Goal: Task Accomplishment & Management: Complete application form

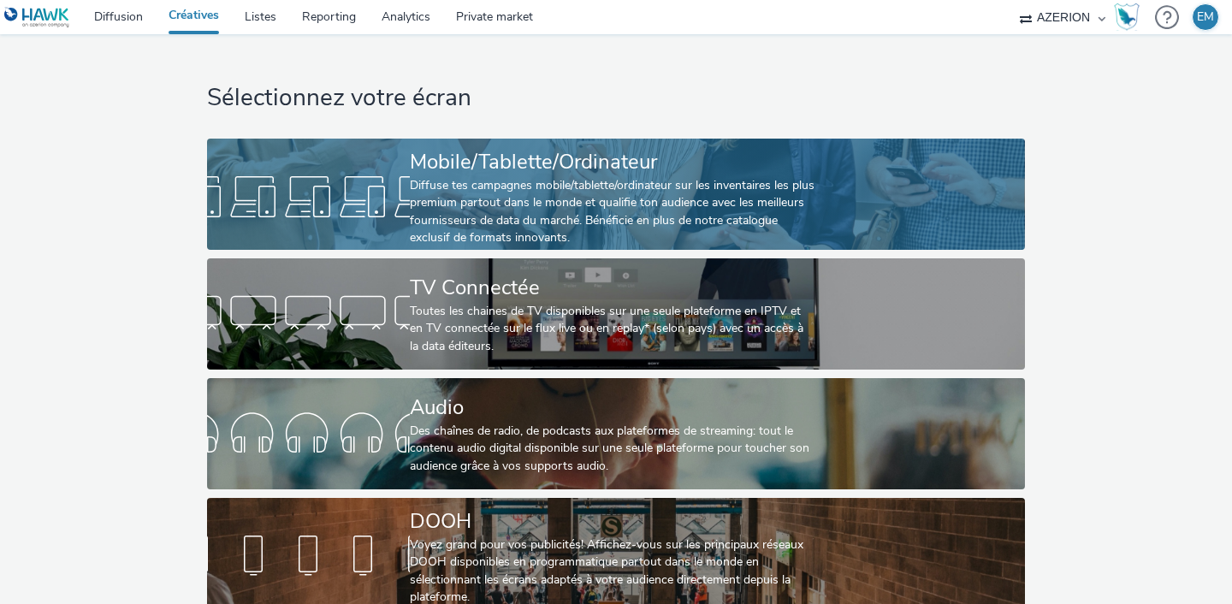
click at [574, 182] on div "Diffuse tes campagnes mobile/tablette/ordinateur sur les inventaires les plus p…" at bounding box center [613, 212] width 406 height 70
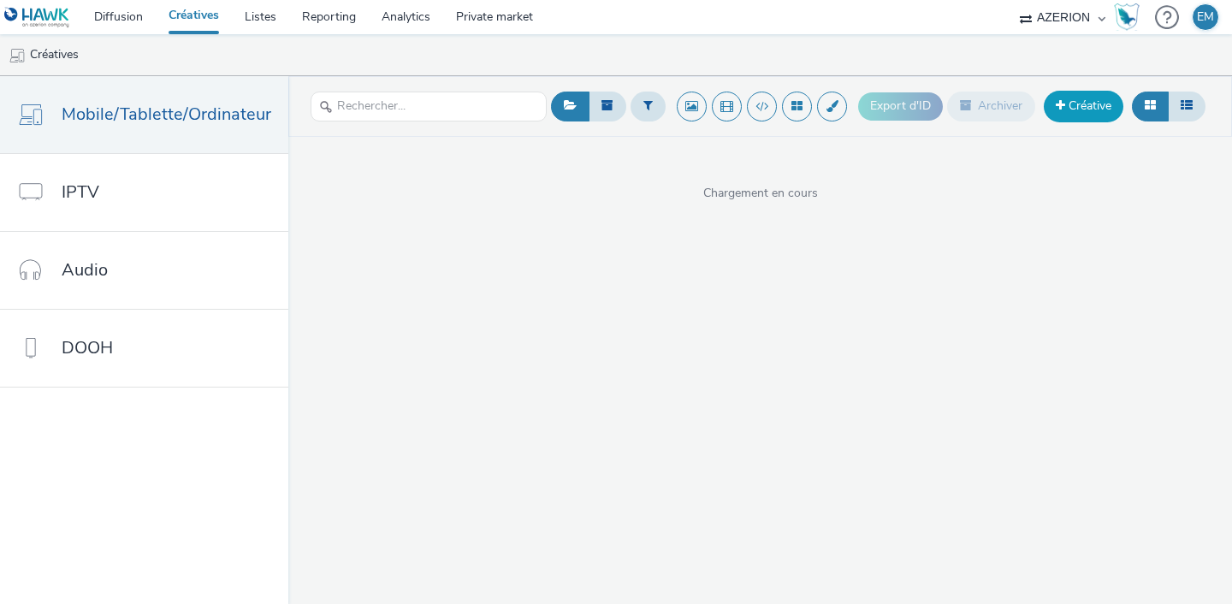
click at [1073, 110] on link "Créative" at bounding box center [1084, 106] width 80 height 31
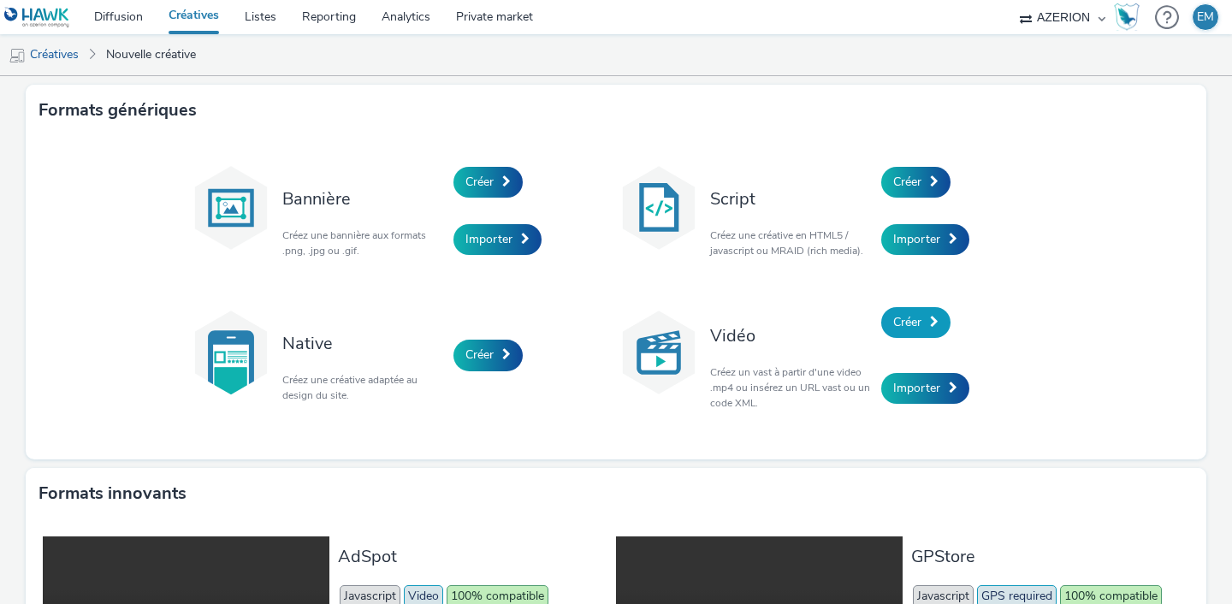
click at [899, 315] on span "Créer" at bounding box center [907, 322] width 28 height 16
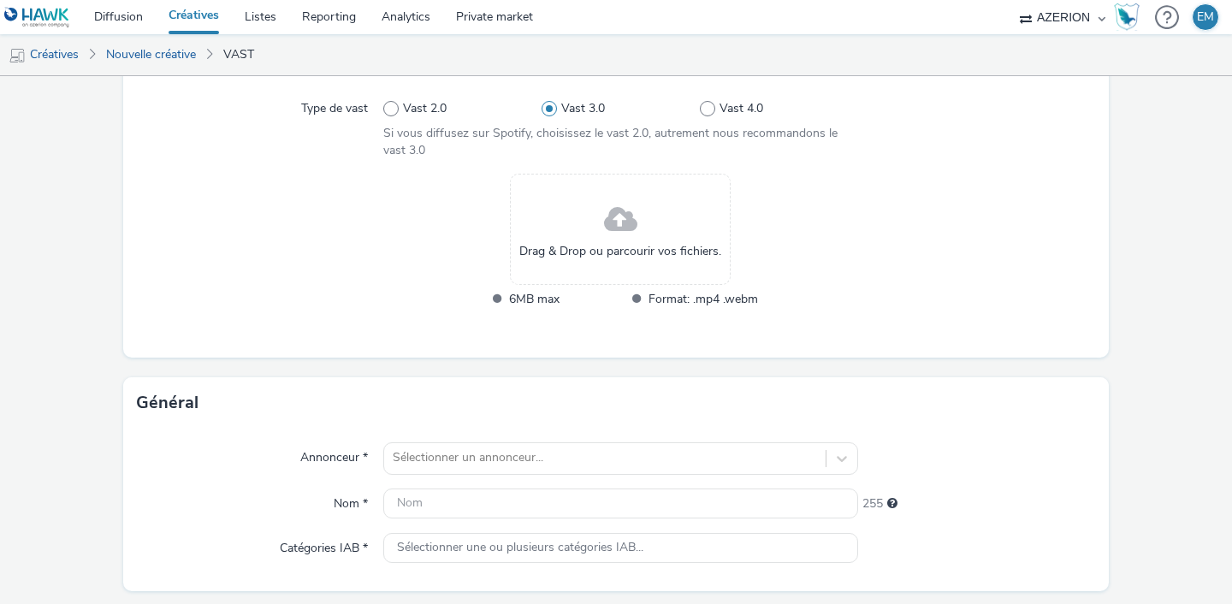
scroll to position [176, 0]
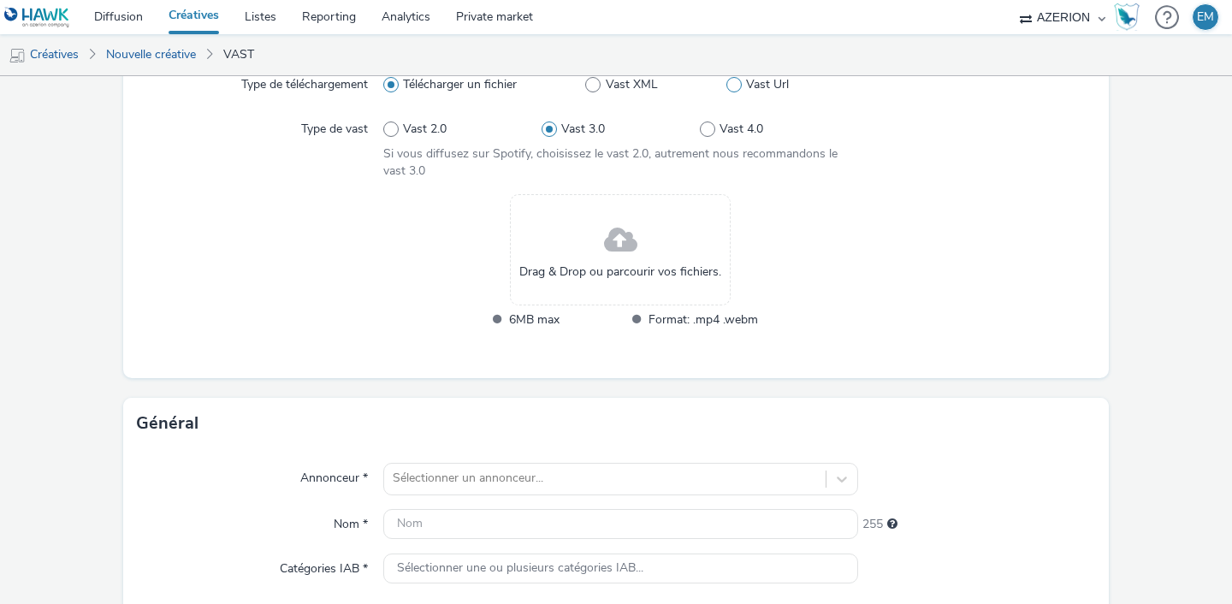
click at [741, 78] on label "Vast Url" at bounding box center [793, 84] width 132 height 17
click at [738, 80] on input "Vast Url" at bounding box center [732, 85] width 11 height 11
radio input "false"
radio input "true"
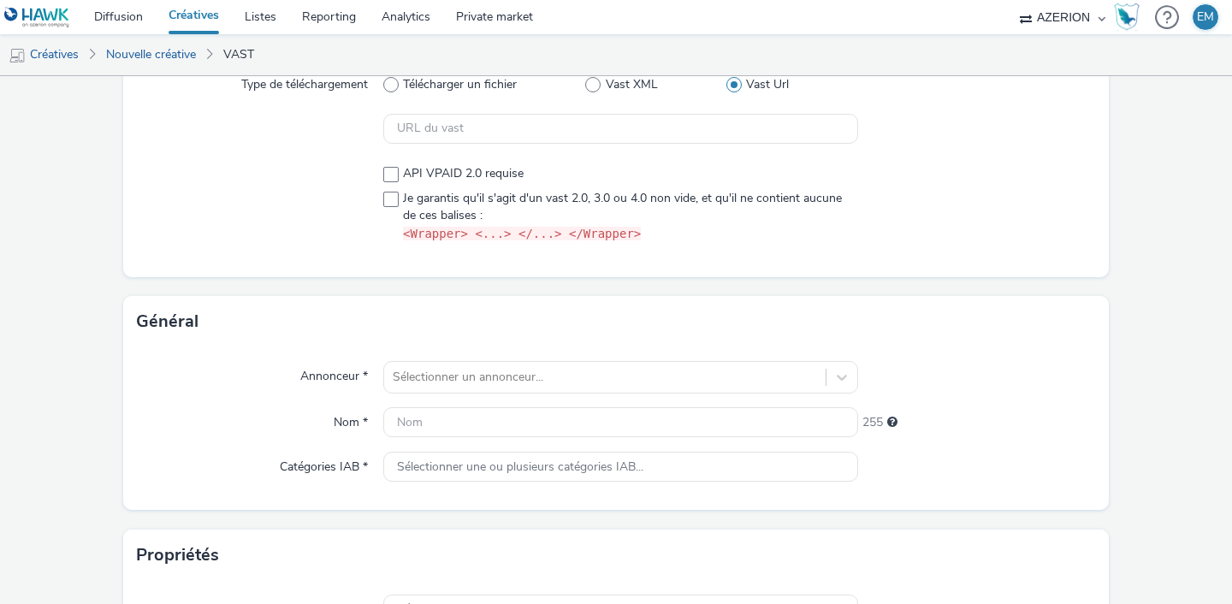
click at [671, 146] on div "Type de téléchargement Télécharger un fichier Vast XML Vast Url API VPAID 2.0 r…" at bounding box center [616, 167] width 986 height 222
click at [674, 134] on input "text" at bounding box center [620, 129] width 475 height 30
paste input "https://[DOMAIN_NAME]/serving/videoad/?bn=84512538&v=3&gdpr=${gdpr}&gdpr_consen…"
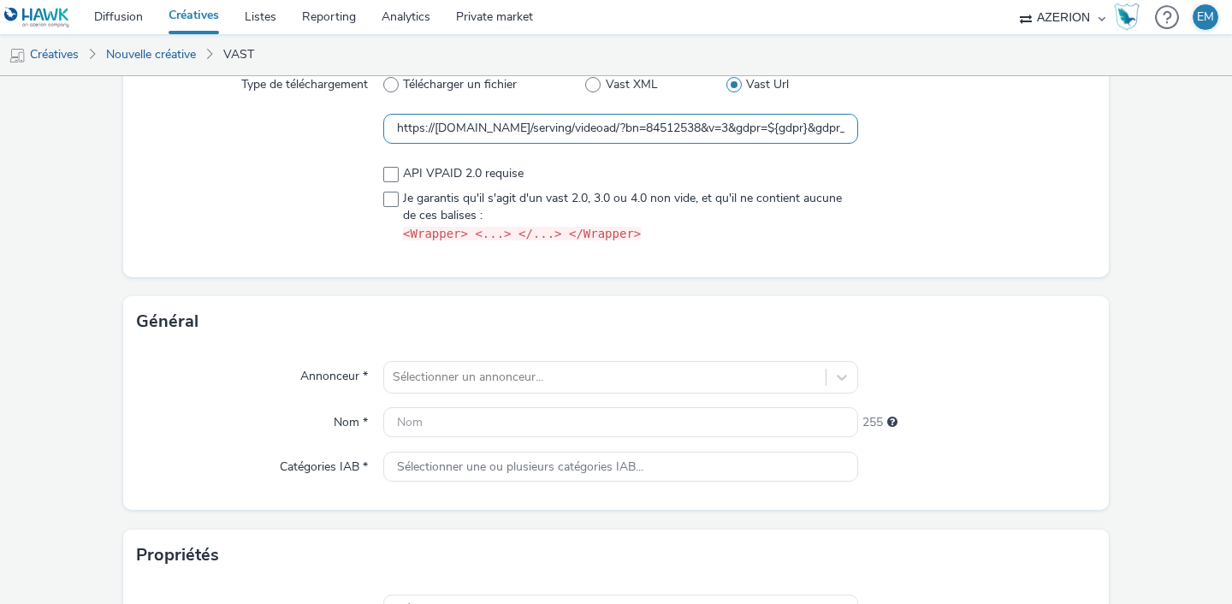
scroll to position [0, 262]
type input "https://[DOMAIN_NAME]/serving/videoad/?bn=84512538&v=3&gdpr=${gdpr}&gdpr_consen…"
click at [998, 186] on div at bounding box center [977, 204] width 238 height 92
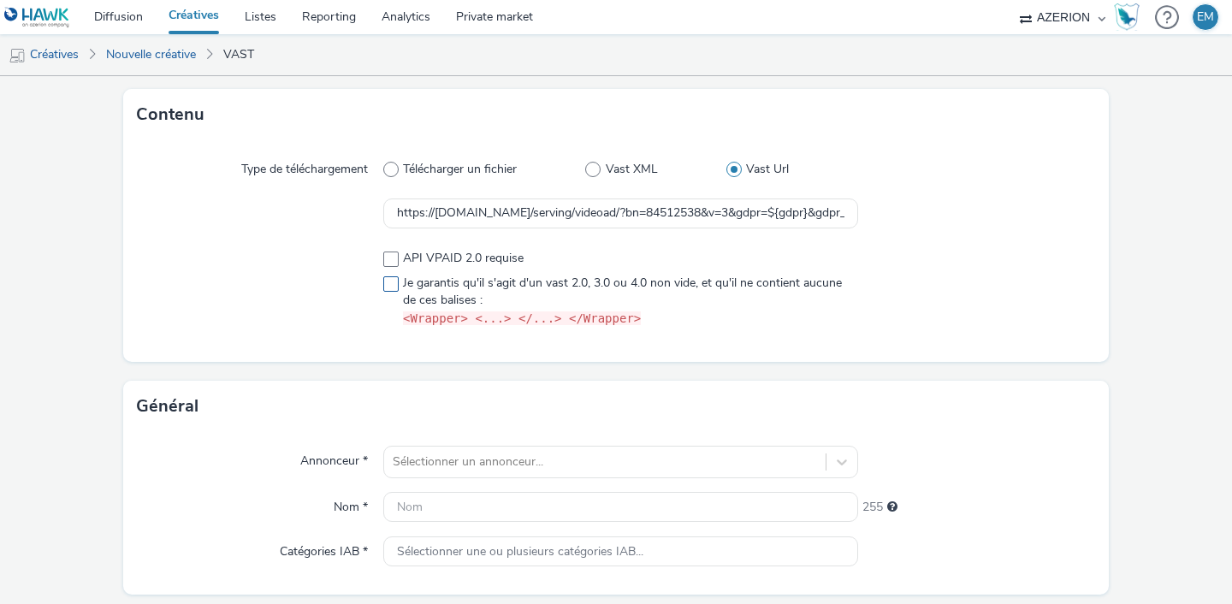
scroll to position [90, 0]
click at [496, 287] on span "Je garantis qu'il s'agit d'un vast 2.0, 3.0 ou 4.0 non vide, et qu'il ne contie…" at bounding box center [626, 302] width 446 height 53
checkbox input "true"
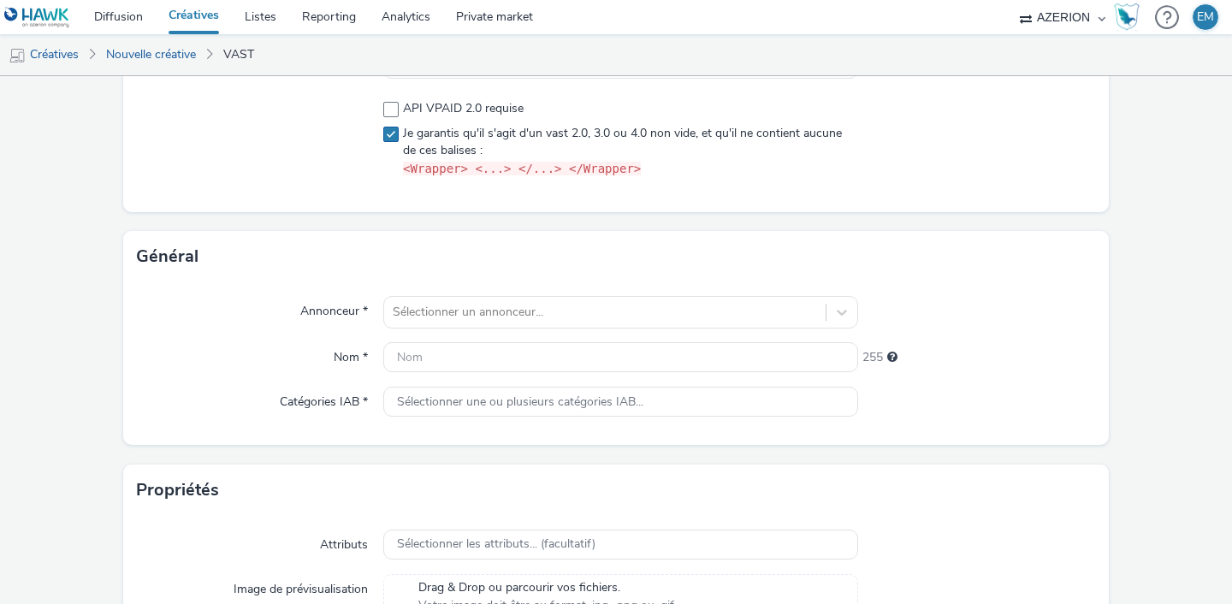
scroll to position [302, 0]
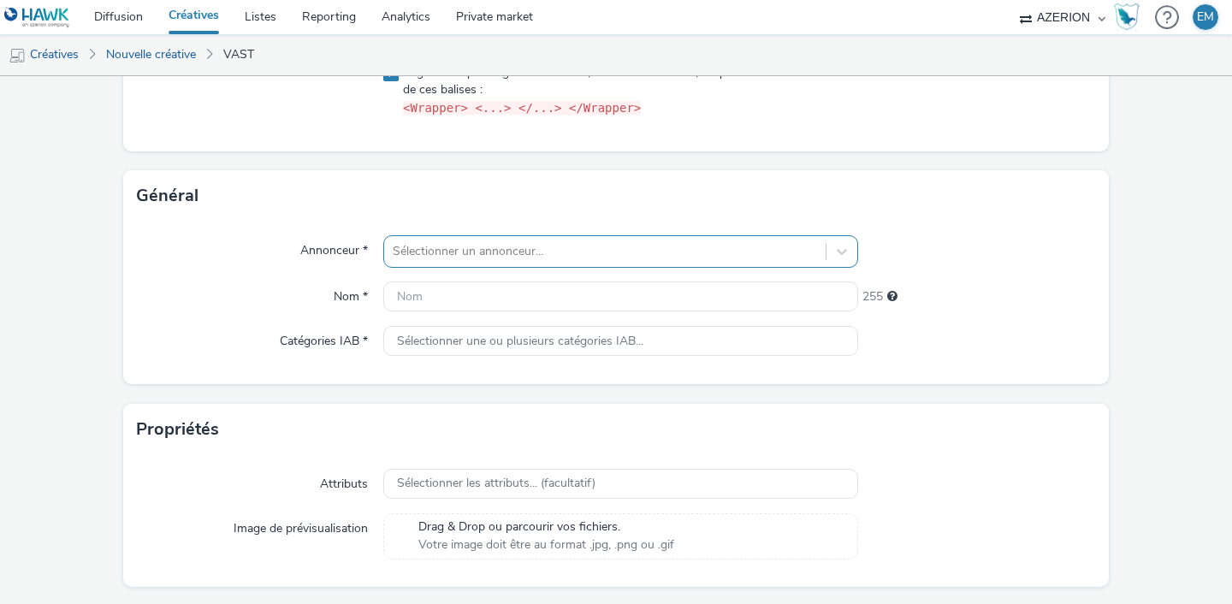
click at [513, 254] on div at bounding box center [605, 251] width 424 height 21
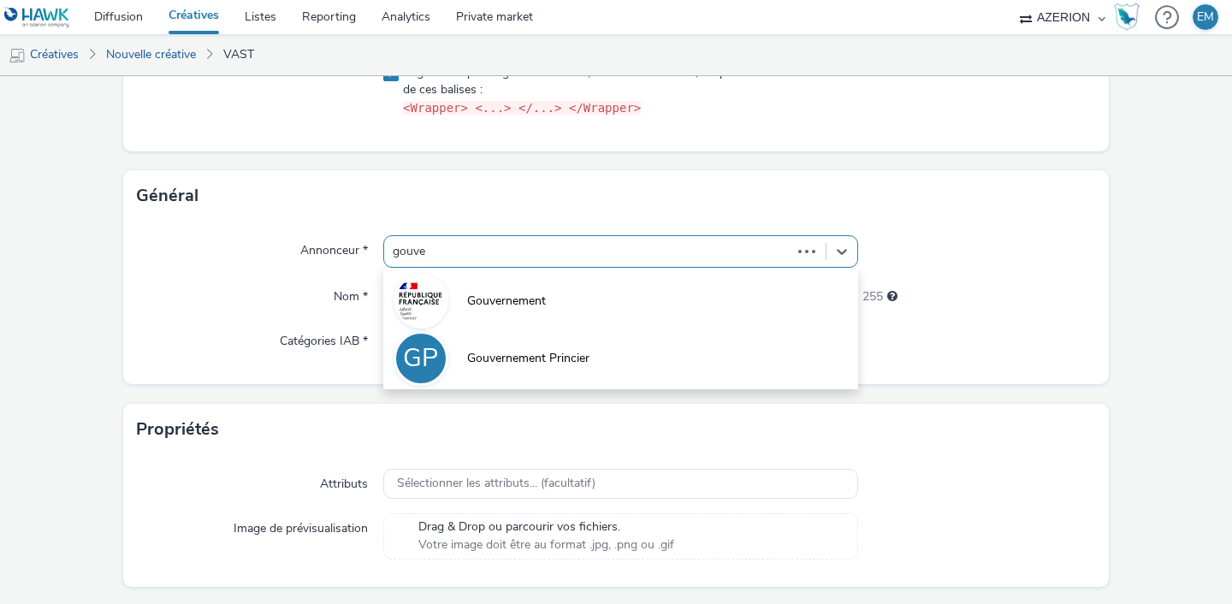
type input "gouver"
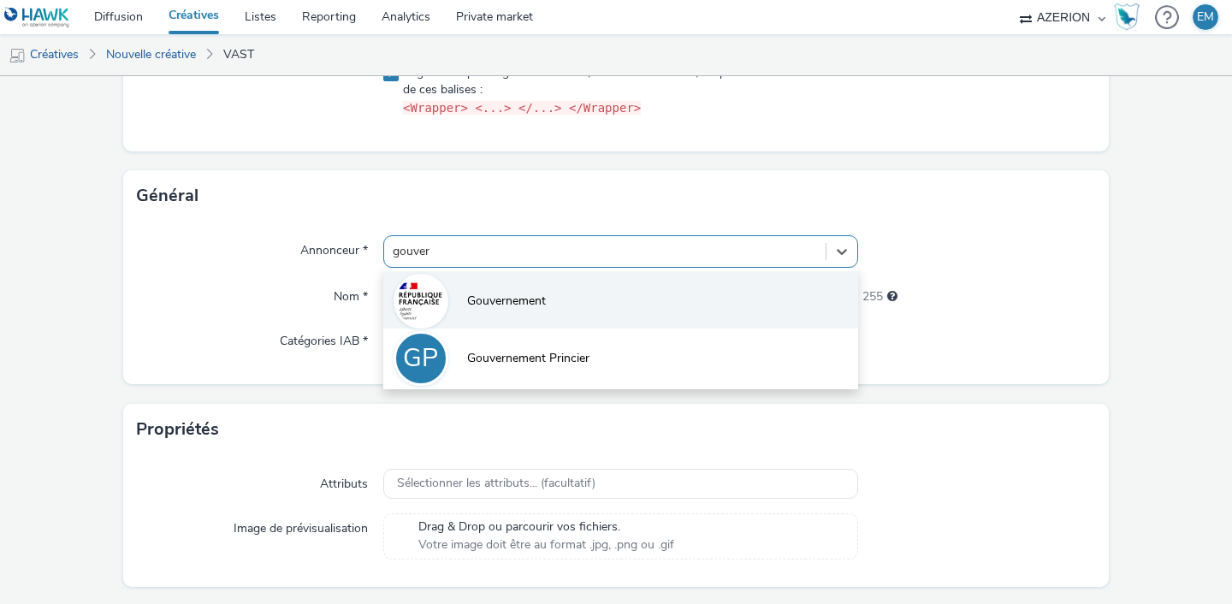
click at [519, 286] on li "Gouvernement" at bounding box center [620, 299] width 475 height 57
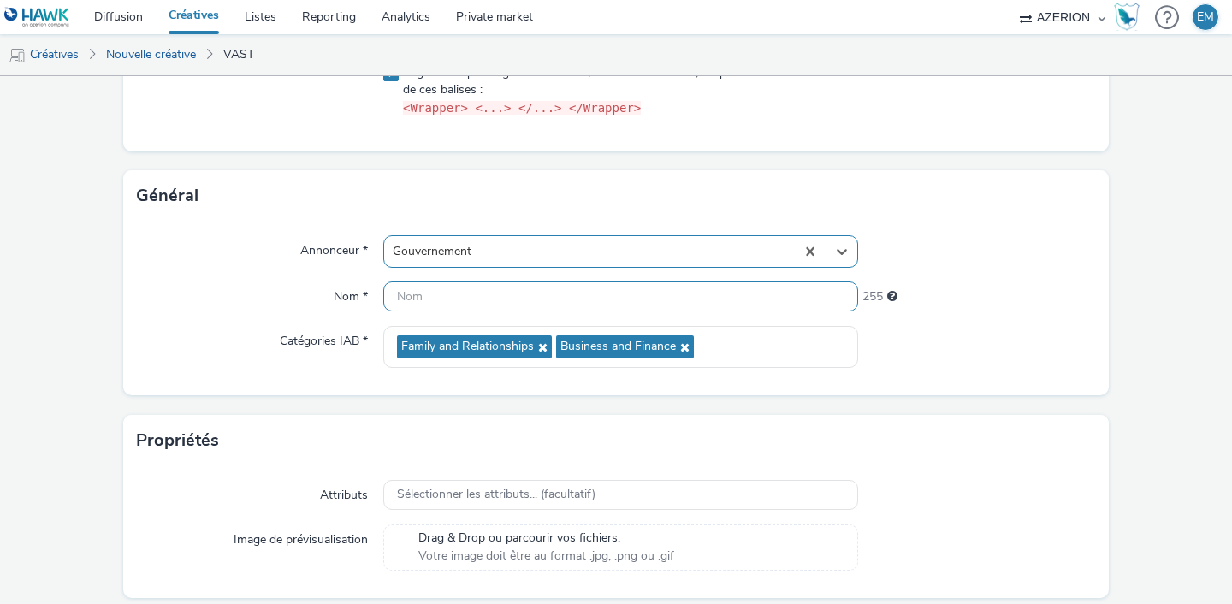
click at [491, 303] on input "text" at bounding box center [620, 297] width 475 height 30
paste input "R-Notoriete-CPM-Azerion-Jeunes-SocioDemo-Grand_Age-RewardedVideo-0x0-MobTab"
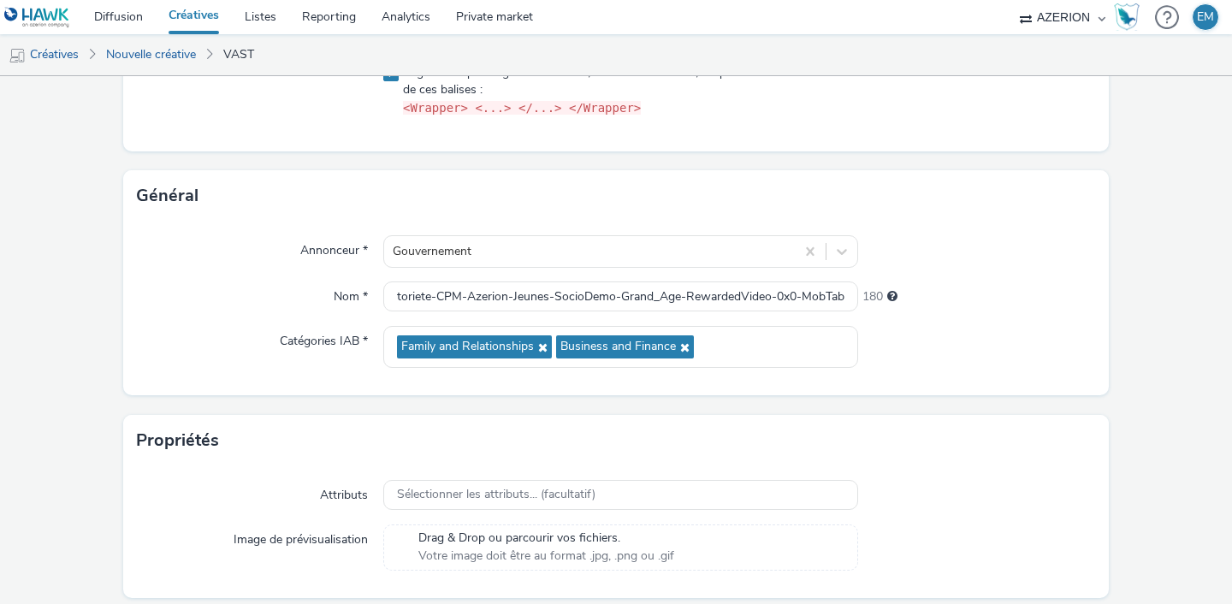
scroll to position [0, 0]
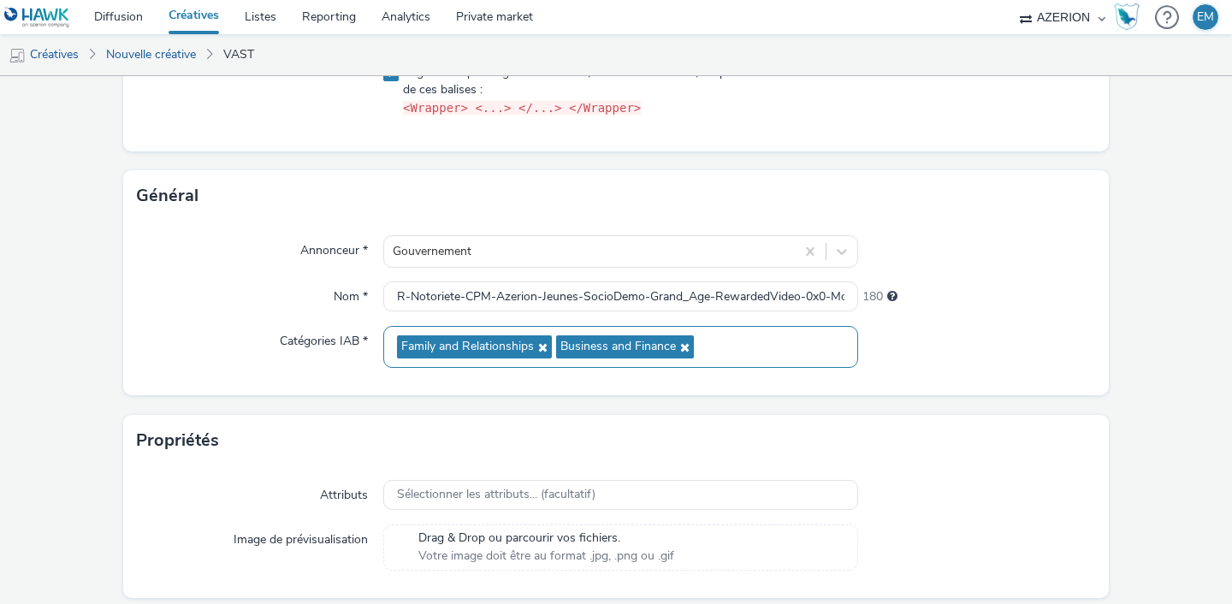
drag, startPoint x: 714, startPoint y: 354, endPoint x: 719, endPoint y: 342, distance: 13.0
click at [719, 342] on div "Family and Relationships Business and Finance" at bounding box center [620, 347] width 475 height 42
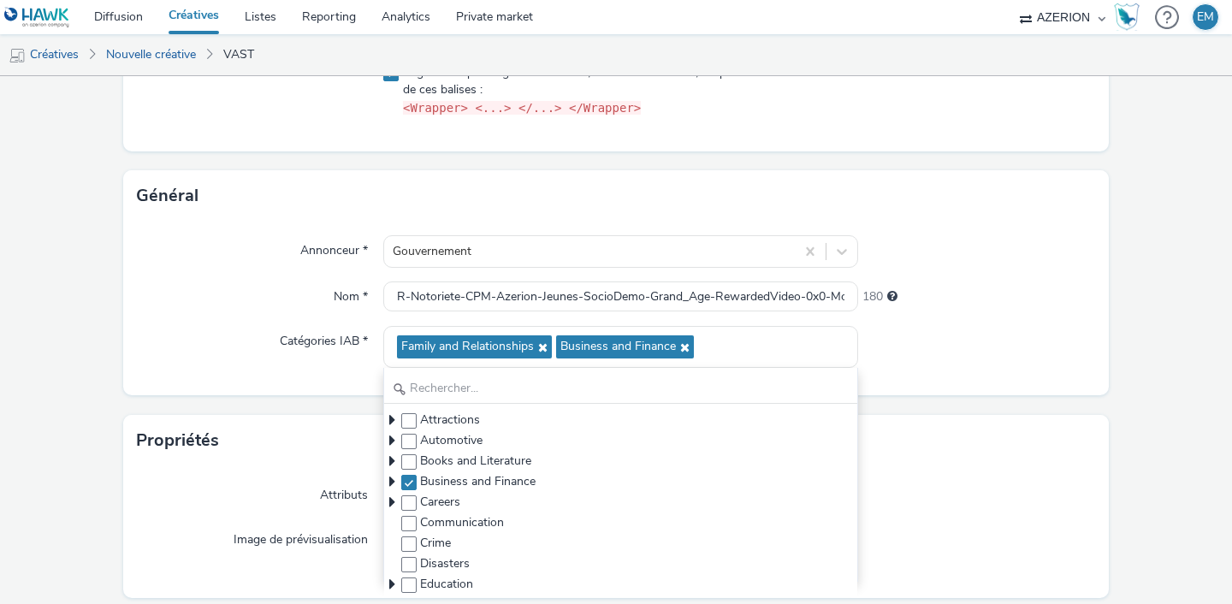
click at [945, 331] on div at bounding box center [977, 347] width 238 height 42
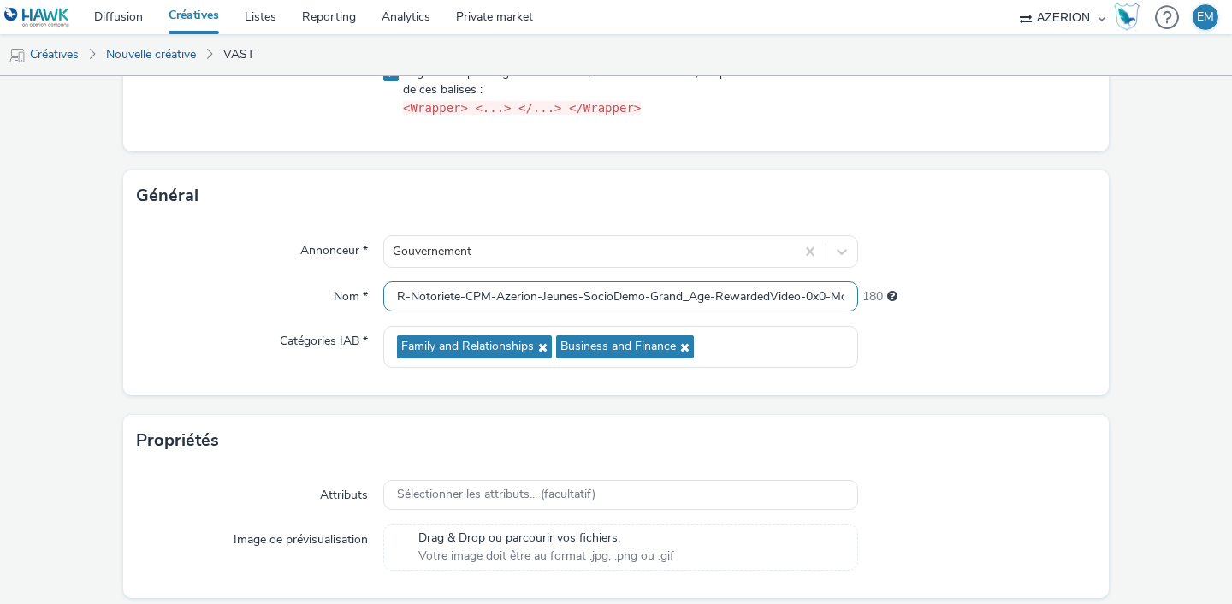
click at [812, 295] on input "R-Notoriete-CPM-Azerion-Jeunes-SocioDemo-Grand_Age-RewardedVideo-0x0-MobTab" at bounding box center [620, 297] width 475 height 30
paste input "V-RewardedVideo-0x0-Social"
type input "V-RewardedVideo-0x0-Social"
click at [1010, 347] on div at bounding box center [977, 347] width 238 height 42
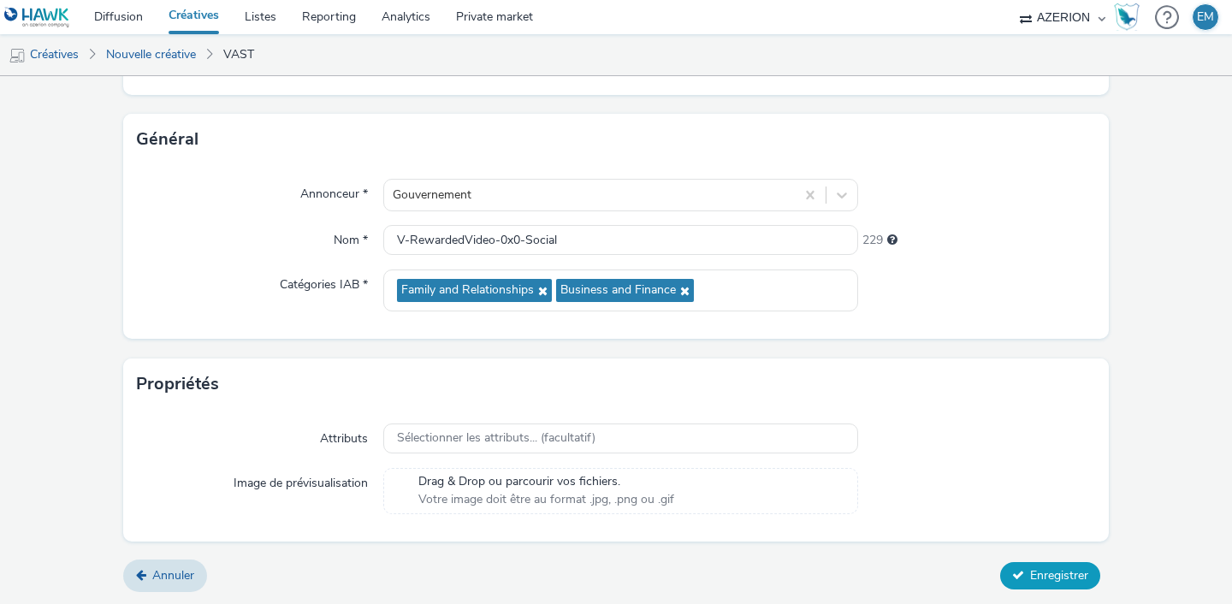
click at [1028, 578] on button "Enregistrer" at bounding box center [1050, 575] width 100 height 27
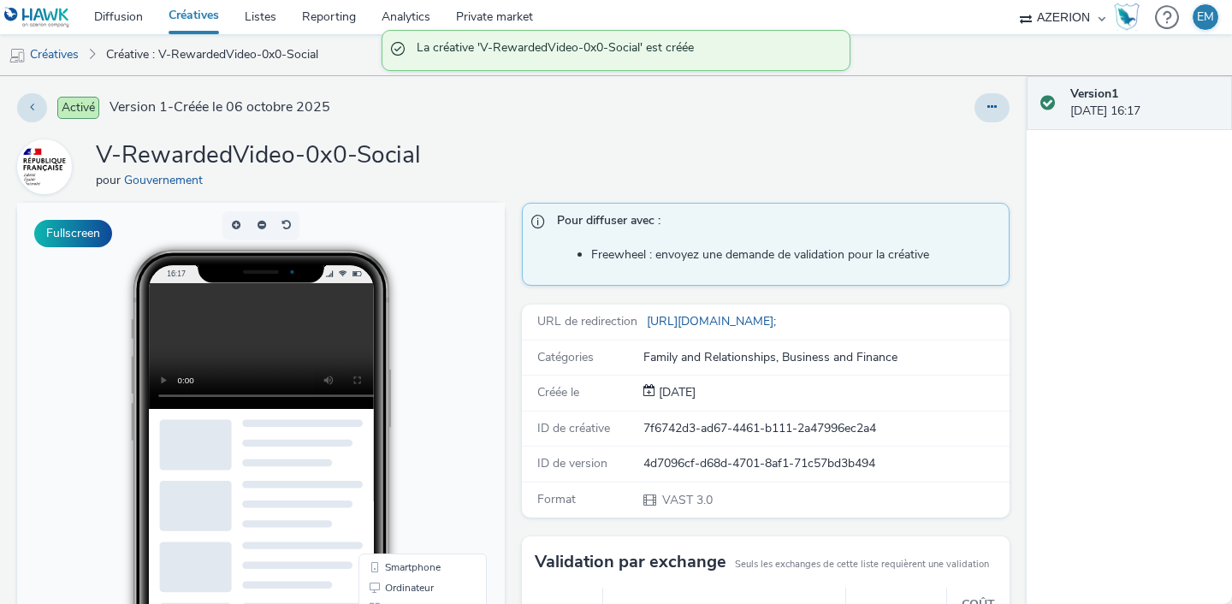
drag, startPoint x: 1028, startPoint y: 578, endPoint x: 608, endPoint y: 406, distance: 452.9
click at [608, 406] on div "Activé Version 1 - Créée le [DATE] V-RewardedVideo-0x0-Social pour Gouvernement…" at bounding box center [616, 340] width 1232 height 528
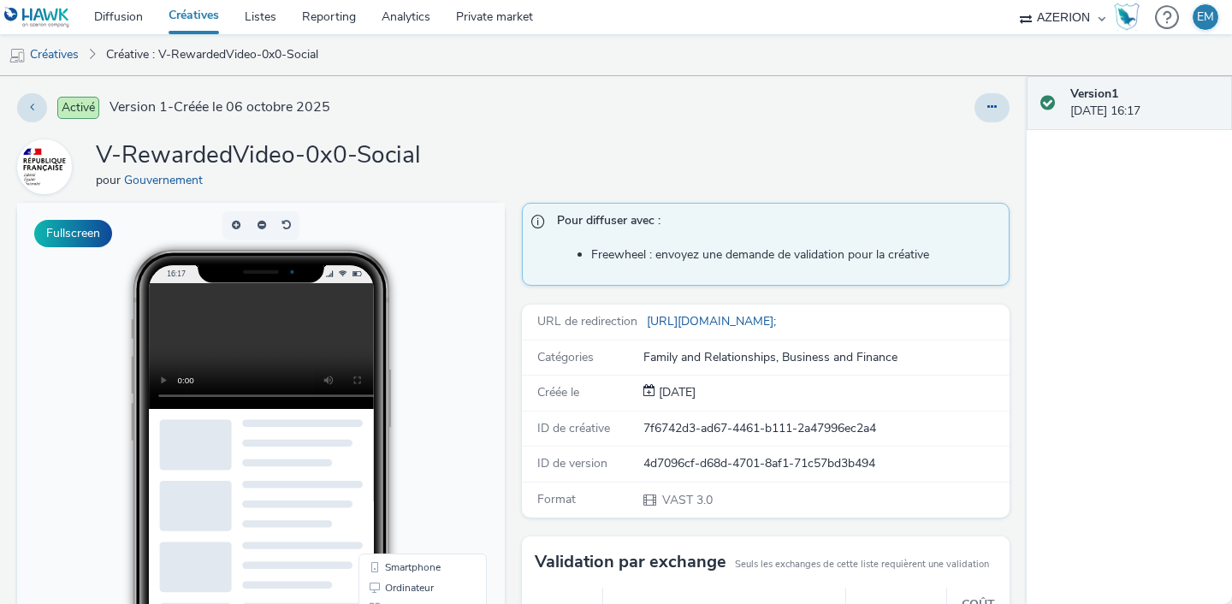
click at [88, 56] on li "Créatives" at bounding box center [49, 54] width 98 height 41
click at [71, 55] on link "Créatives" at bounding box center [43, 54] width 87 height 41
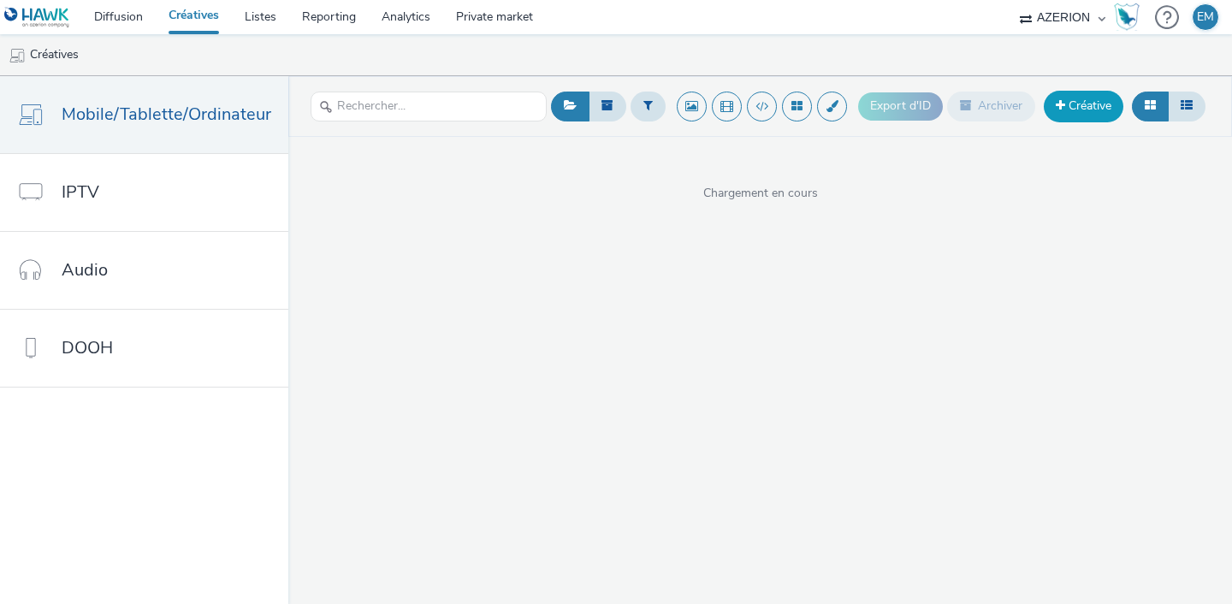
click at [1103, 107] on link "Créative" at bounding box center [1084, 106] width 80 height 31
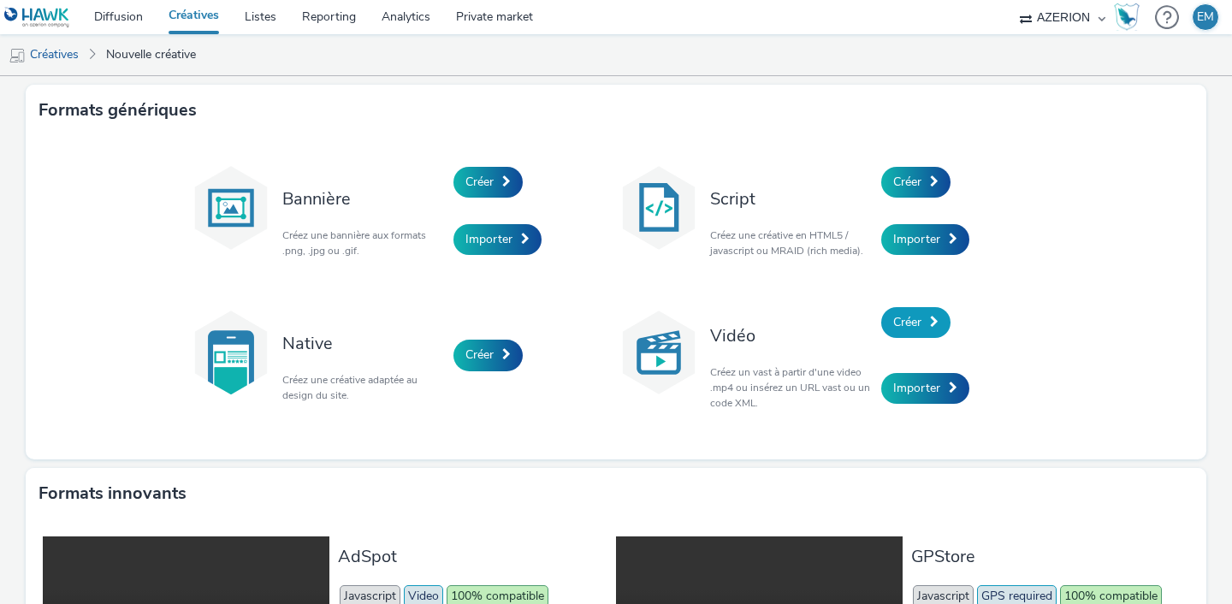
click at [914, 323] on span "Créer" at bounding box center [907, 322] width 28 height 16
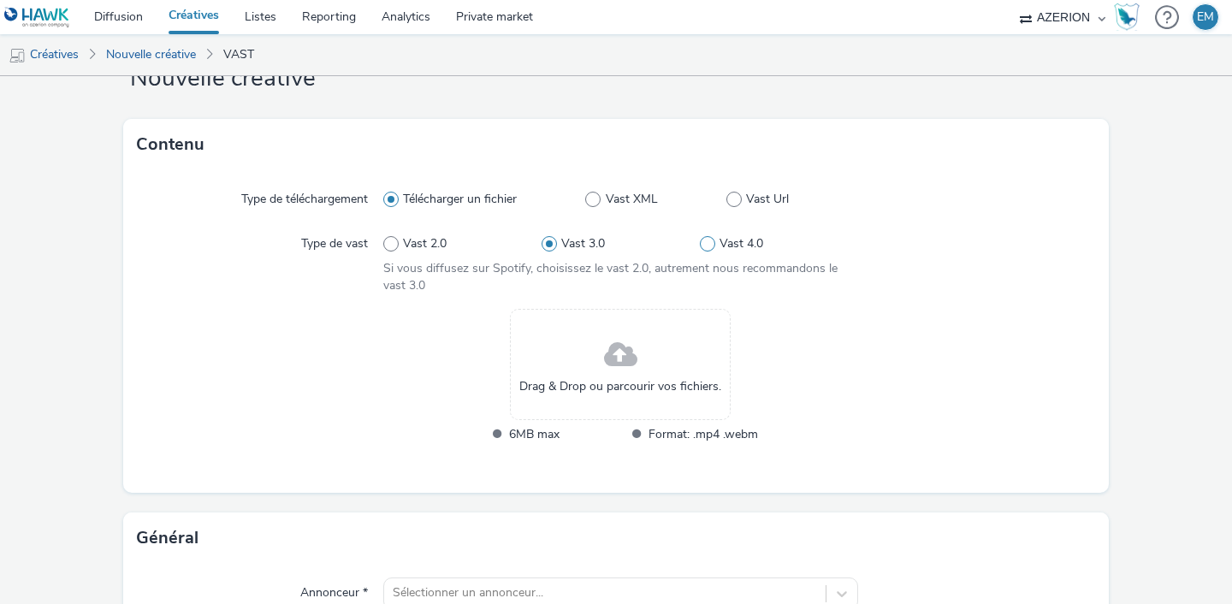
scroll to position [72, 0]
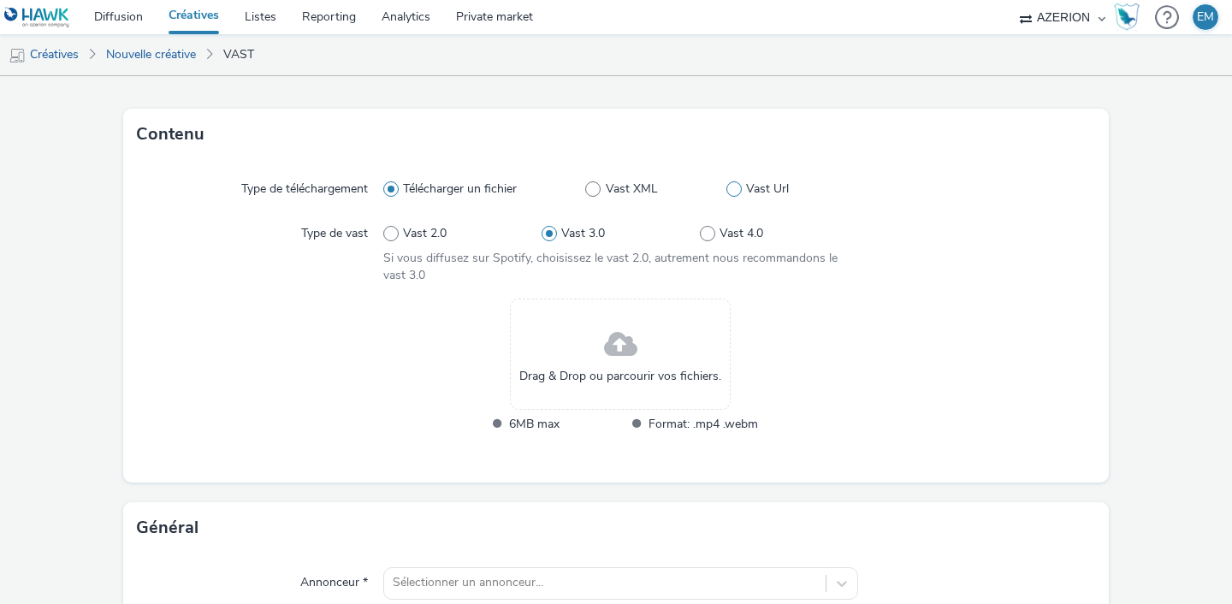
click at [736, 186] on span at bounding box center [734, 188] width 15 height 15
click at [736, 186] on input "Vast Url" at bounding box center [732, 189] width 11 height 11
radio input "false"
radio input "true"
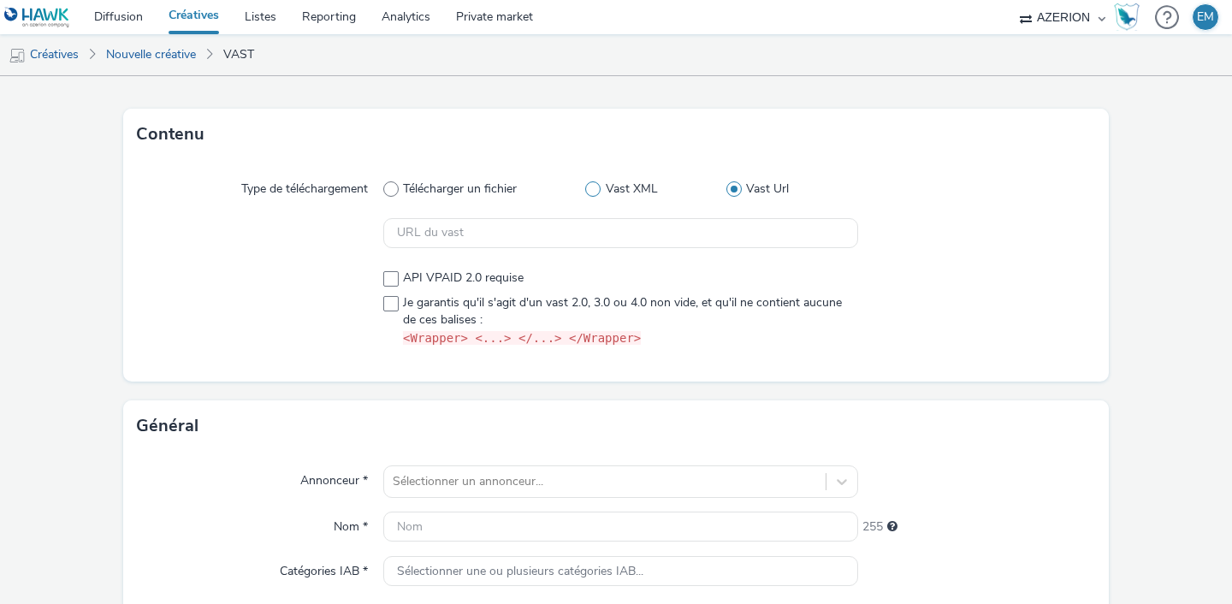
drag, startPoint x: 736, startPoint y: 186, endPoint x: 694, endPoint y: 192, distance: 42.4
click at [694, 192] on div "Télécharger un fichier Vast XML Vast Url" at bounding box center [620, 189] width 475 height 31
click at [673, 229] on input "text" at bounding box center [620, 233] width 475 height 30
paste input "ttps://[DOMAIN_NAME]/serving/videoad/?bn=84512539&v=3&gdpr=${gdpr}&gdpr_consent…"
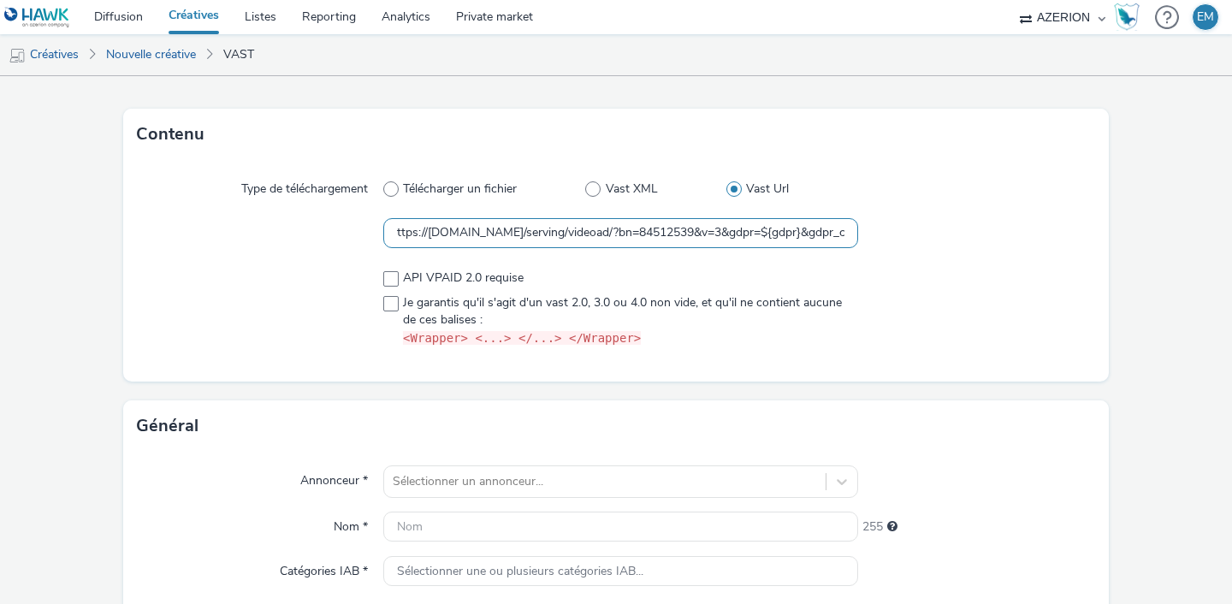
scroll to position [0, 255]
type input "ttps://[DOMAIN_NAME]/serving/videoad/?bn=84512539&v=3&gdpr=${gdpr}&gdpr_consent…"
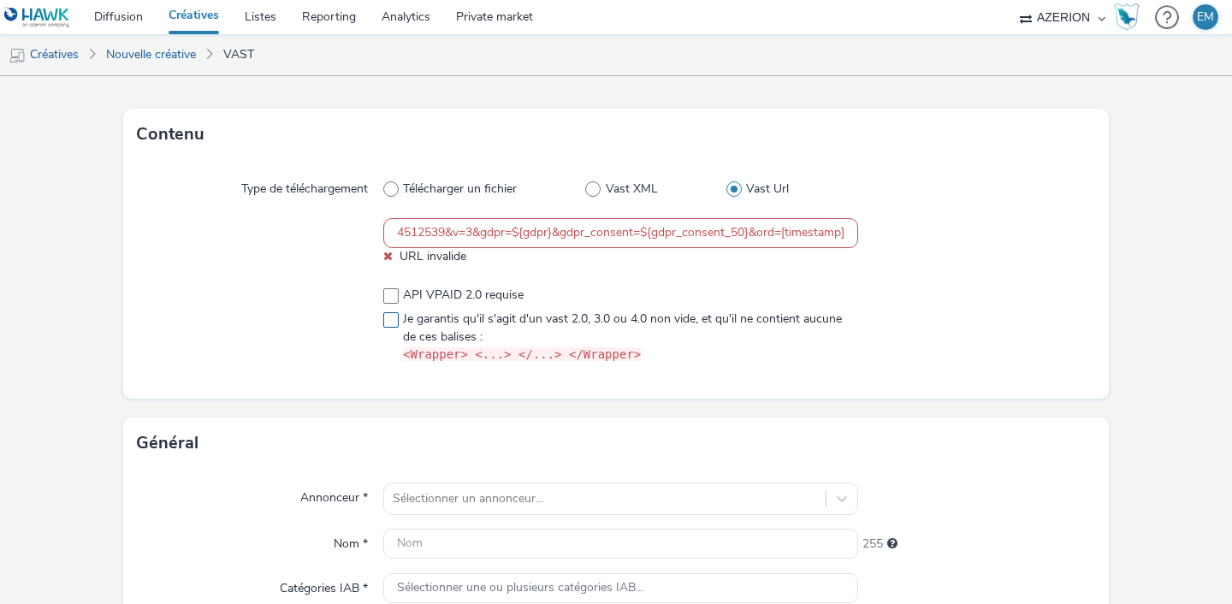
click at [514, 303] on div "API VPAID 2.0 requise Je garantis qu'il s'agit d'un vast 2.0, 3.0 ou 4.0 non vi…" at bounding box center [620, 326] width 475 height 78
click at [484, 315] on span "Je garantis qu'il s'agit d'un vast 2.0, 3.0 ou 4.0 non vide, et qu'il ne contie…" at bounding box center [626, 337] width 446 height 53
checkbox input "true"
click at [460, 248] on div "ttps://[DOMAIN_NAME]/serving/videoad/?bn=84512539&v=3&gdpr=${gdpr}&gdpr_consent…" at bounding box center [620, 241] width 475 height 47
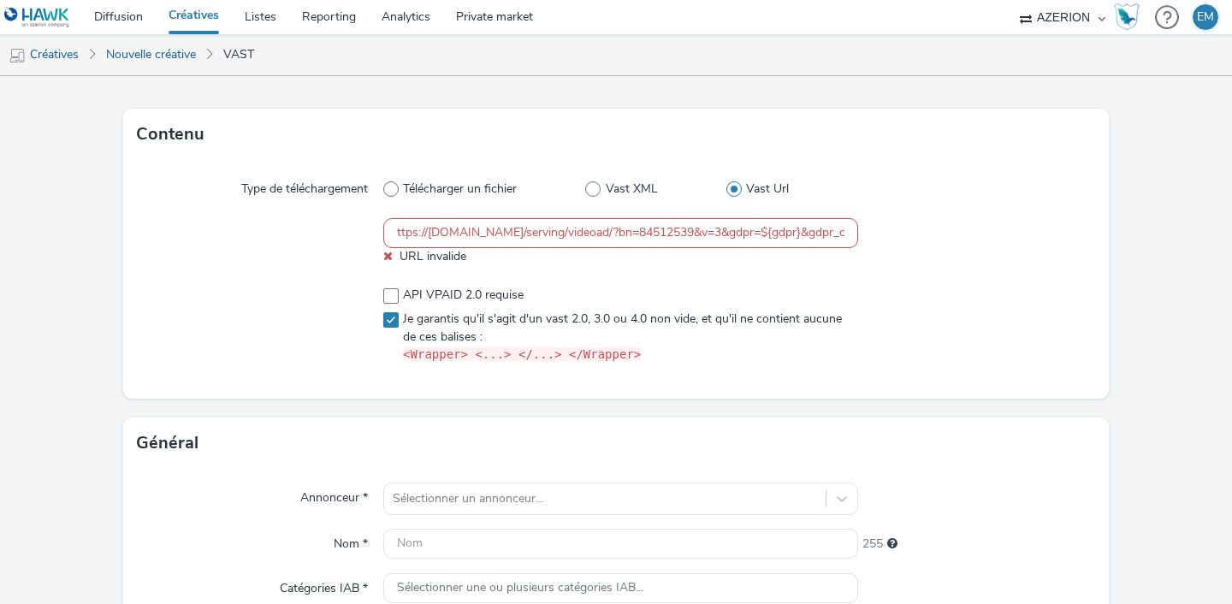
click at [401, 235] on input "ttps://[DOMAIN_NAME]/serving/videoad/?bn=84512539&v=3&gdpr=${gdpr}&gdpr_consent…" at bounding box center [620, 233] width 475 height 30
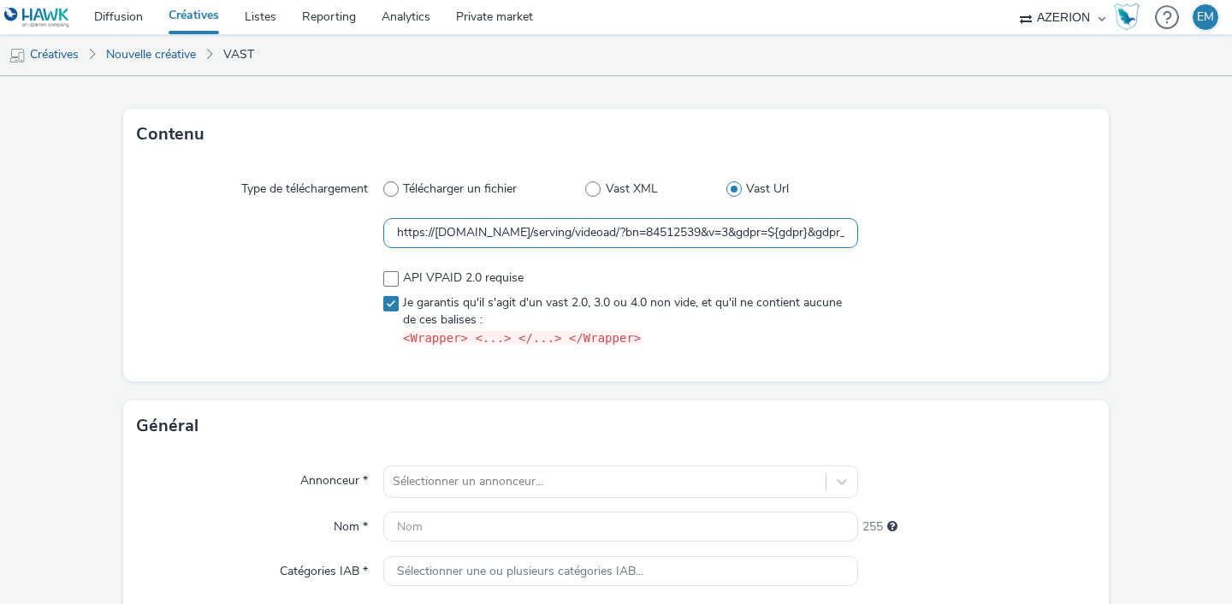
drag, startPoint x: 401, startPoint y: 235, endPoint x: 371, endPoint y: 242, distance: 30.7
click at [371, 242] on div "https://[DOMAIN_NAME]/serving/videoad/?bn=84512539&v=3&gdpr=${gdpr}&gdpr_consen…" at bounding box center [616, 233] width 958 height 31
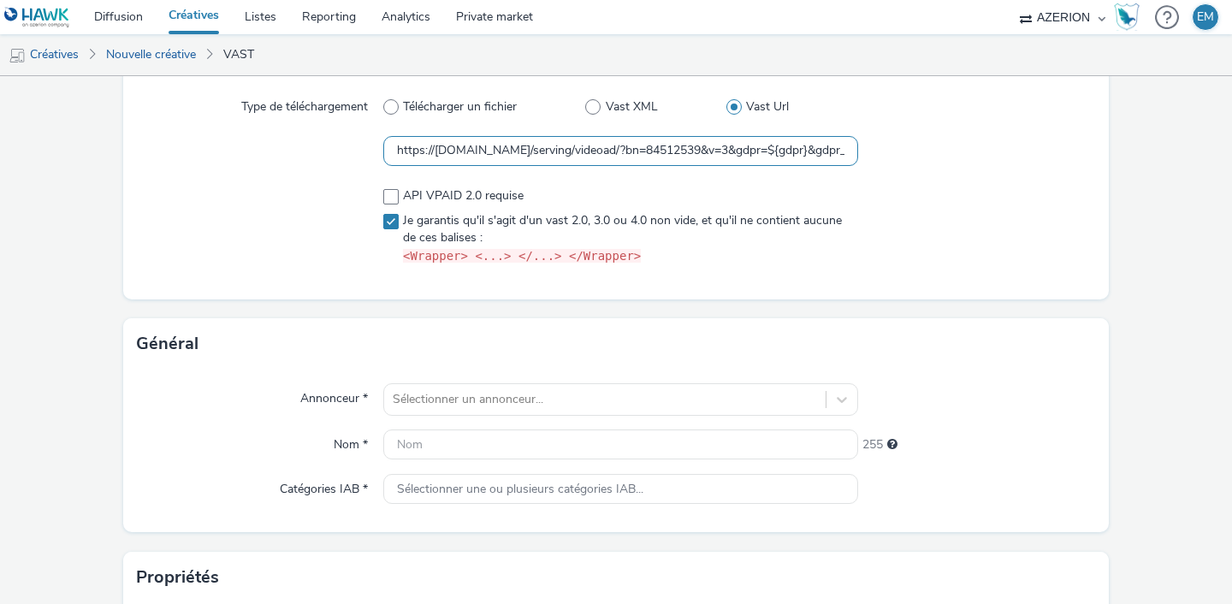
scroll to position [229, 0]
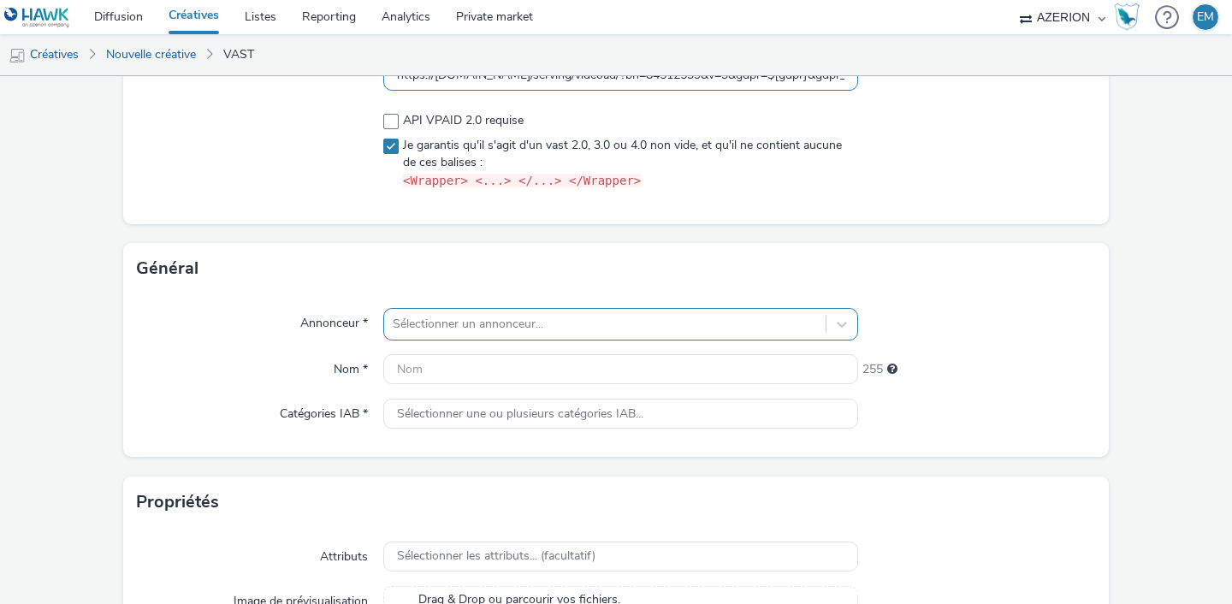
type input "https://[DOMAIN_NAME]/serving/videoad/?bn=84512539&v=3&gdpr=${gdpr}&gdpr_consen…"
click at [532, 312] on div "Sélectionner un annonceur..." at bounding box center [620, 324] width 475 height 33
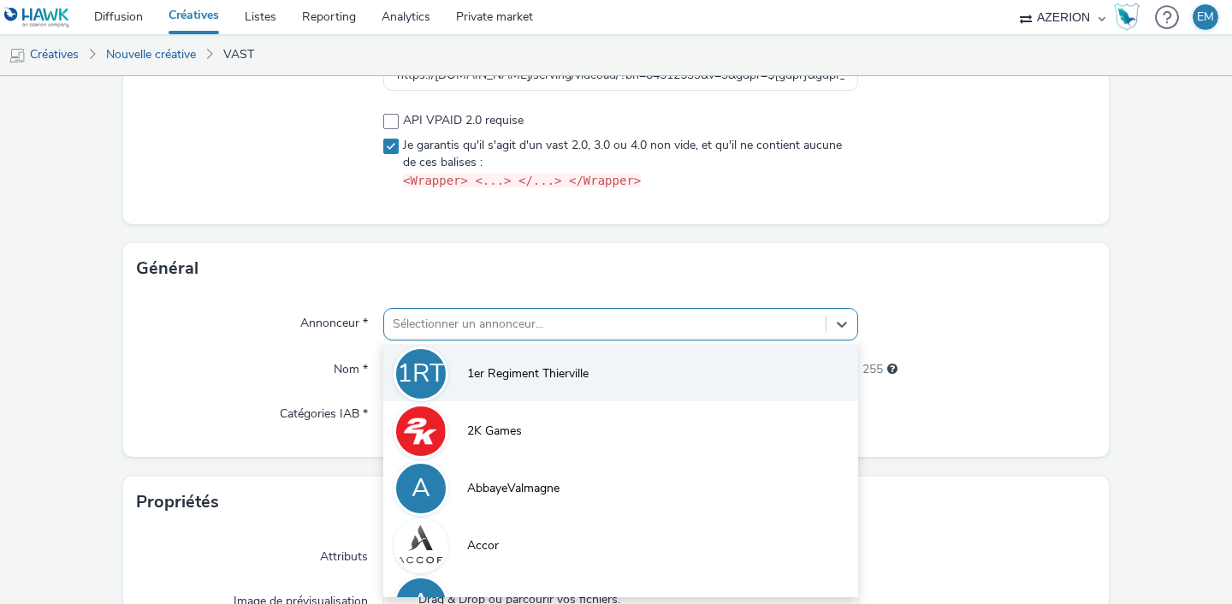
scroll to position [305, 0]
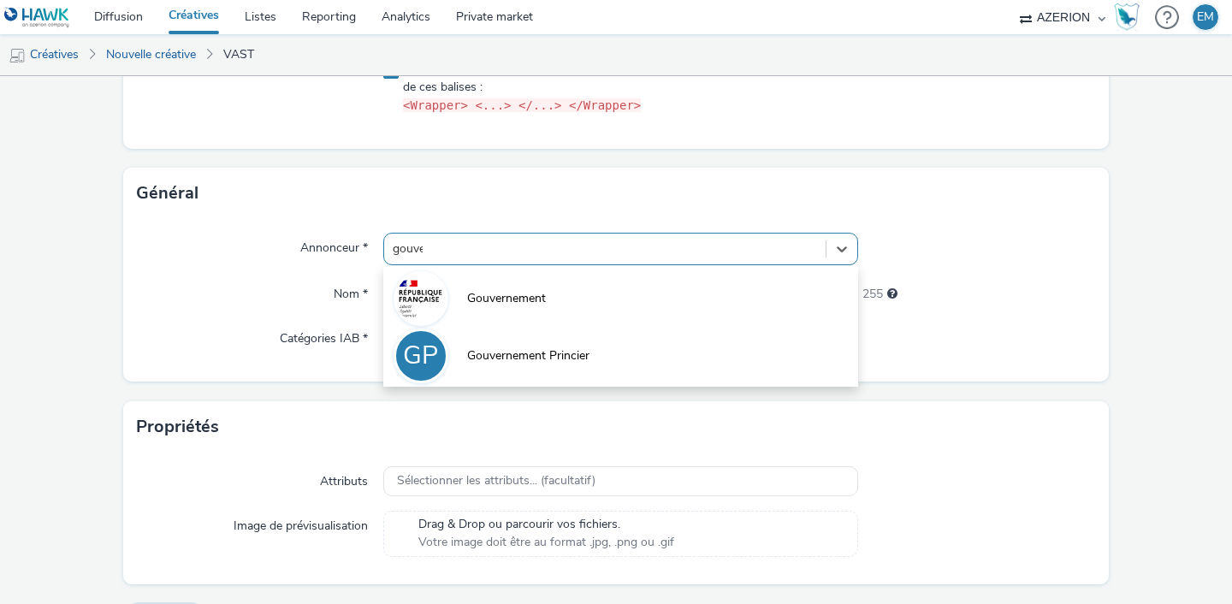
type input "gouvern"
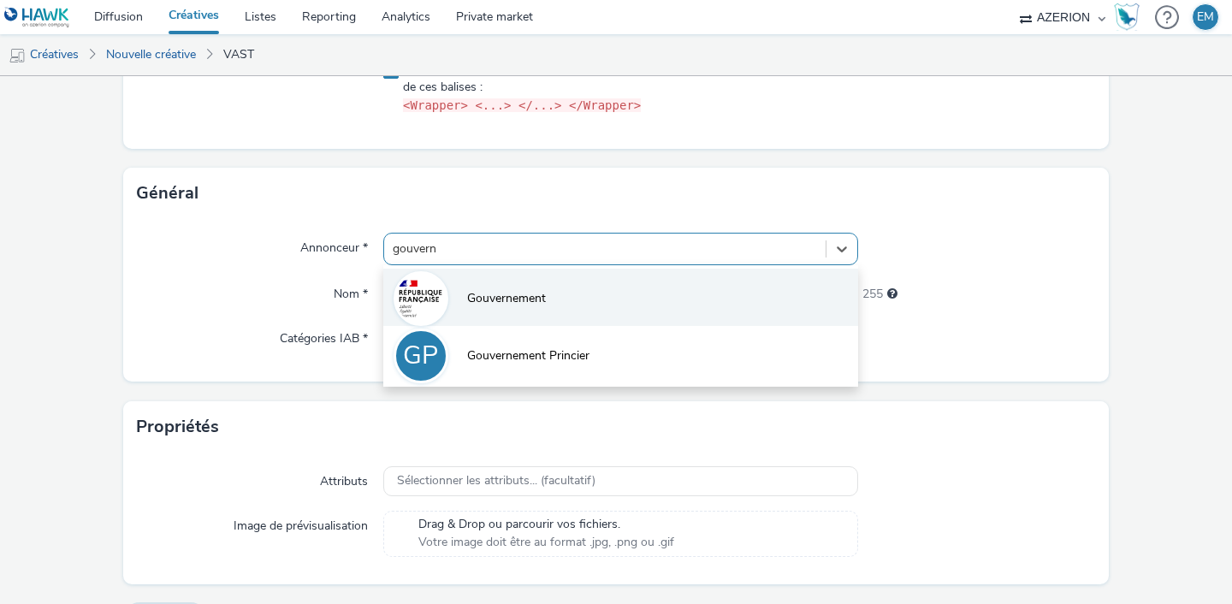
drag, startPoint x: 535, startPoint y: 329, endPoint x: 552, endPoint y: 311, distance: 25.4
click at [552, 311] on div "Gouvernement GP Gouvernement Princier" at bounding box center [620, 326] width 475 height 122
click at [552, 311] on li "Gouvernement" at bounding box center [620, 297] width 475 height 57
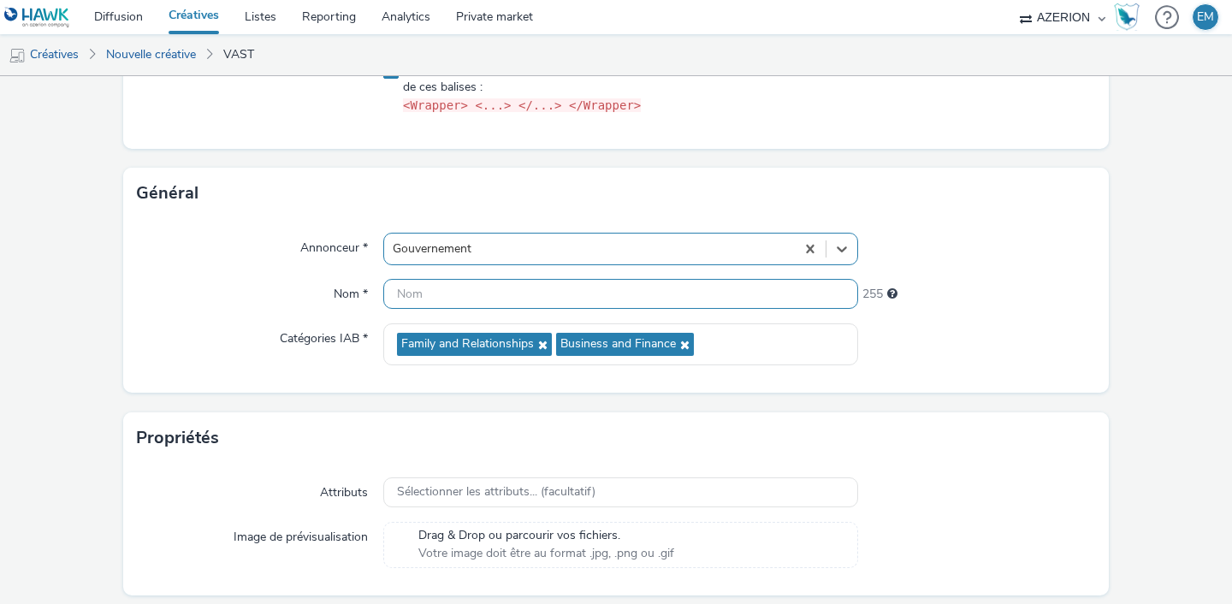
click at [463, 299] on input "text" at bounding box center [620, 294] width 475 height 30
paste input "V-RewardedVideo-0x0-GrandAge"
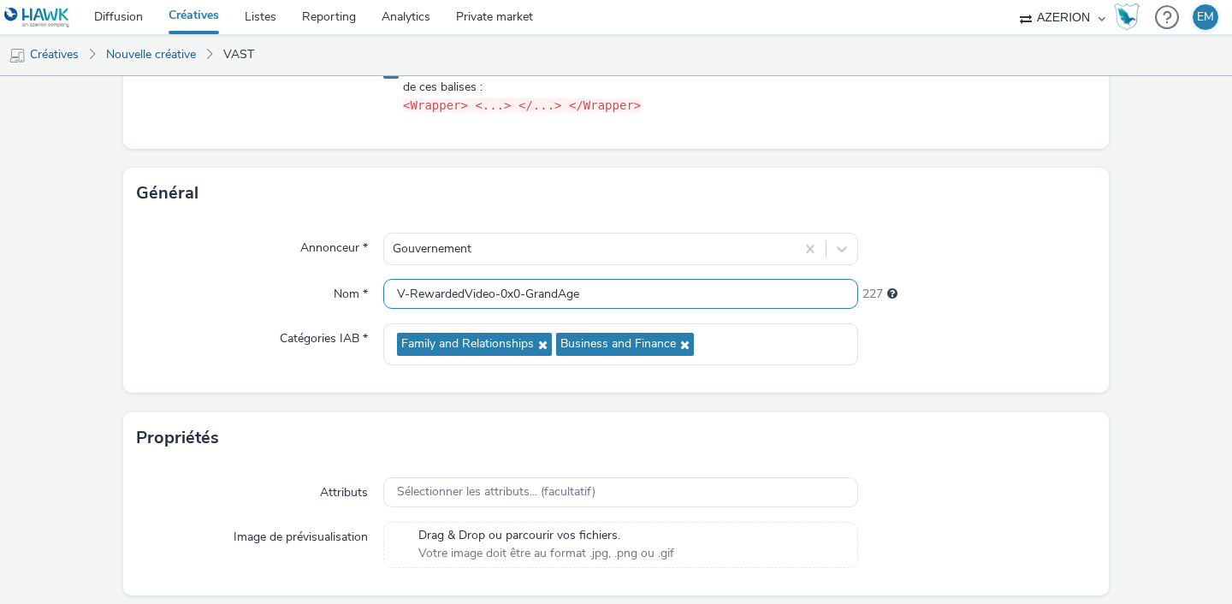
scroll to position [359, 0]
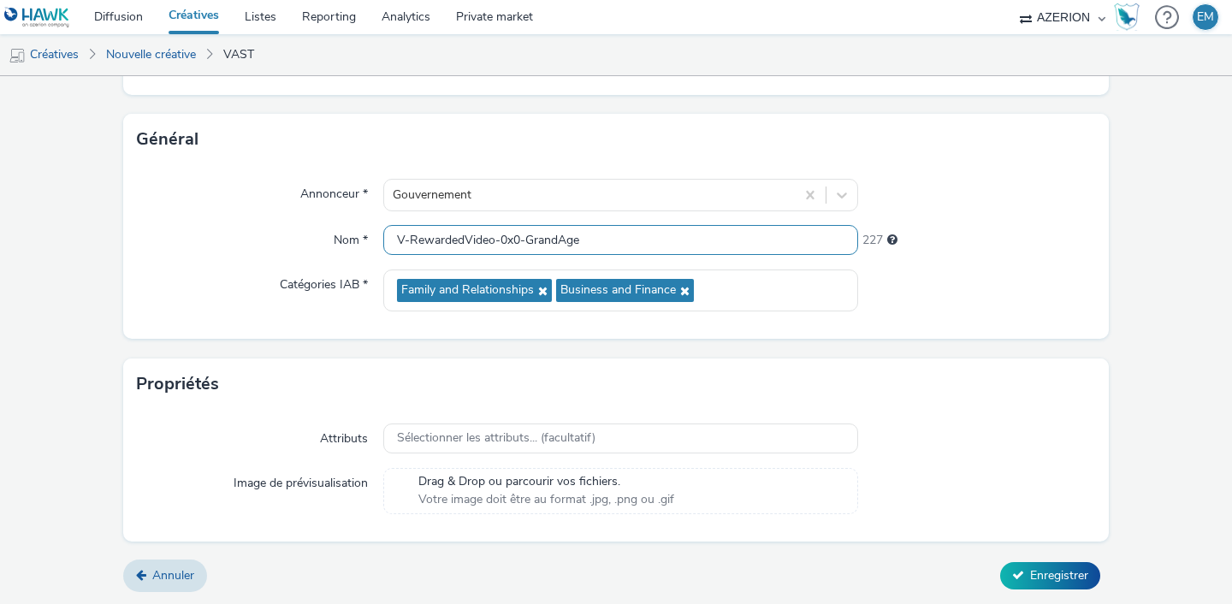
type input "V-RewardedVideo-0x0-GrandAge"
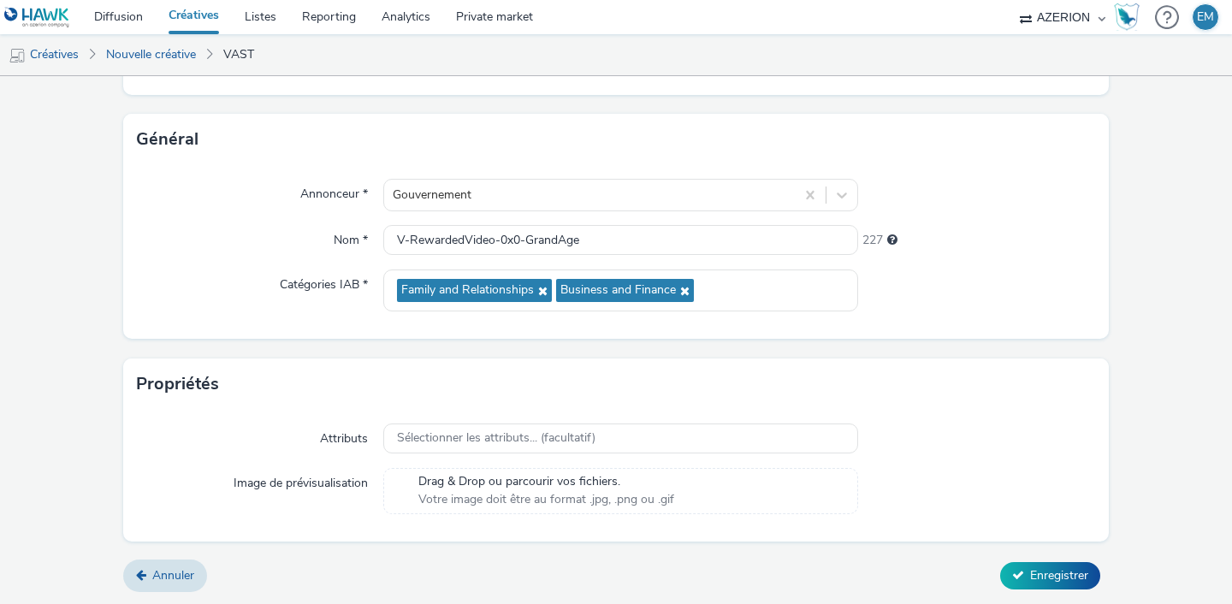
click at [1040, 556] on form "Nouvelle créative Contenu Type de téléchargement Télécharger un fichier Vast XM…" at bounding box center [616, 161] width 1232 height 887
click at [1030, 571] on span "Enregistrer" at bounding box center [1059, 575] width 58 height 16
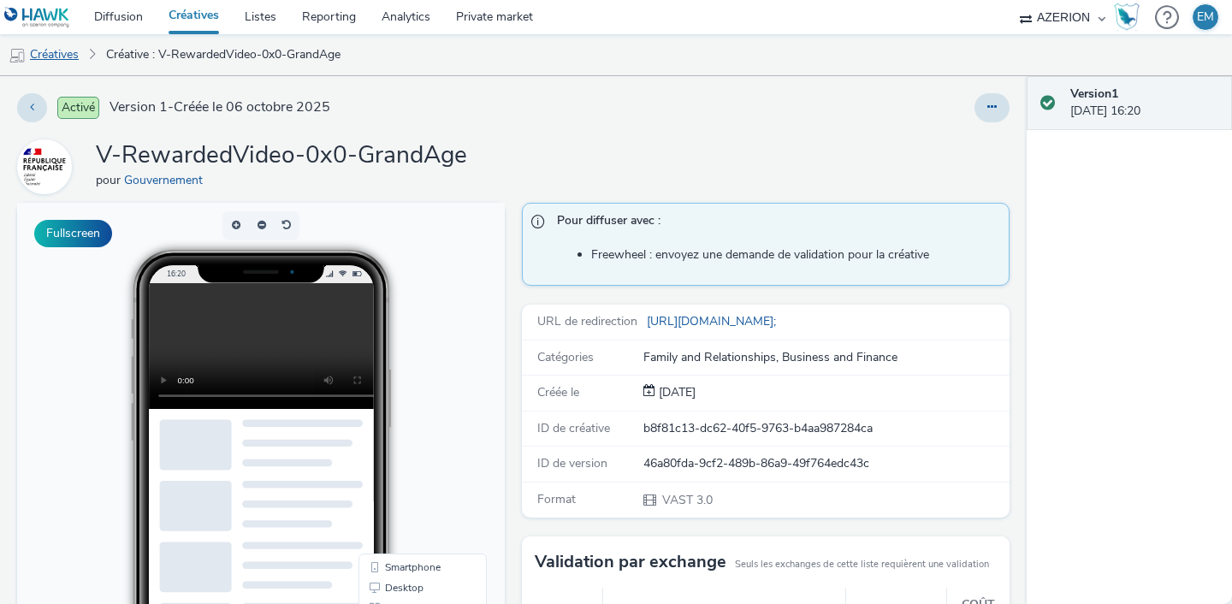
click at [75, 59] on link "Créatives" at bounding box center [43, 54] width 87 height 41
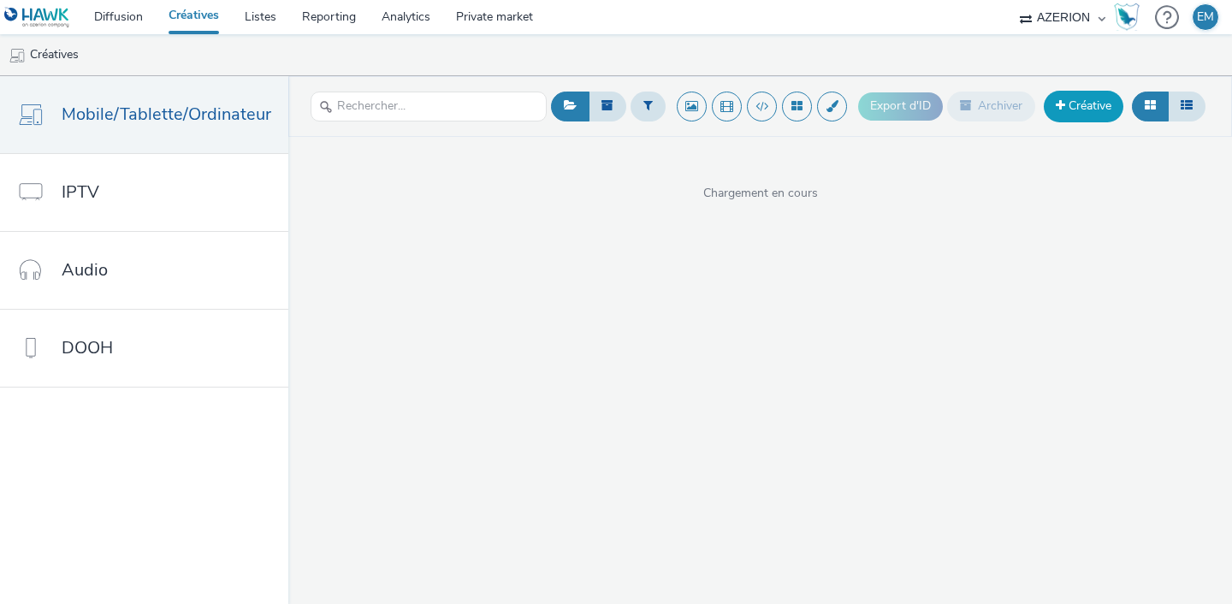
click at [1086, 116] on link "Créative" at bounding box center [1084, 106] width 80 height 31
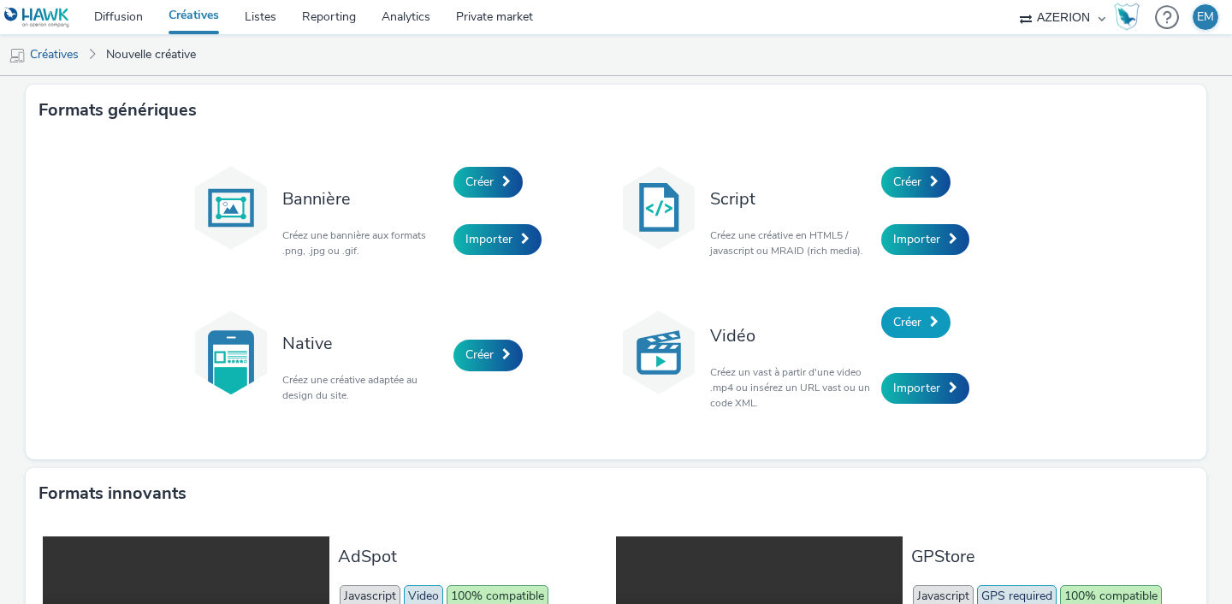
click at [906, 326] on span "Créer" at bounding box center [907, 322] width 28 height 16
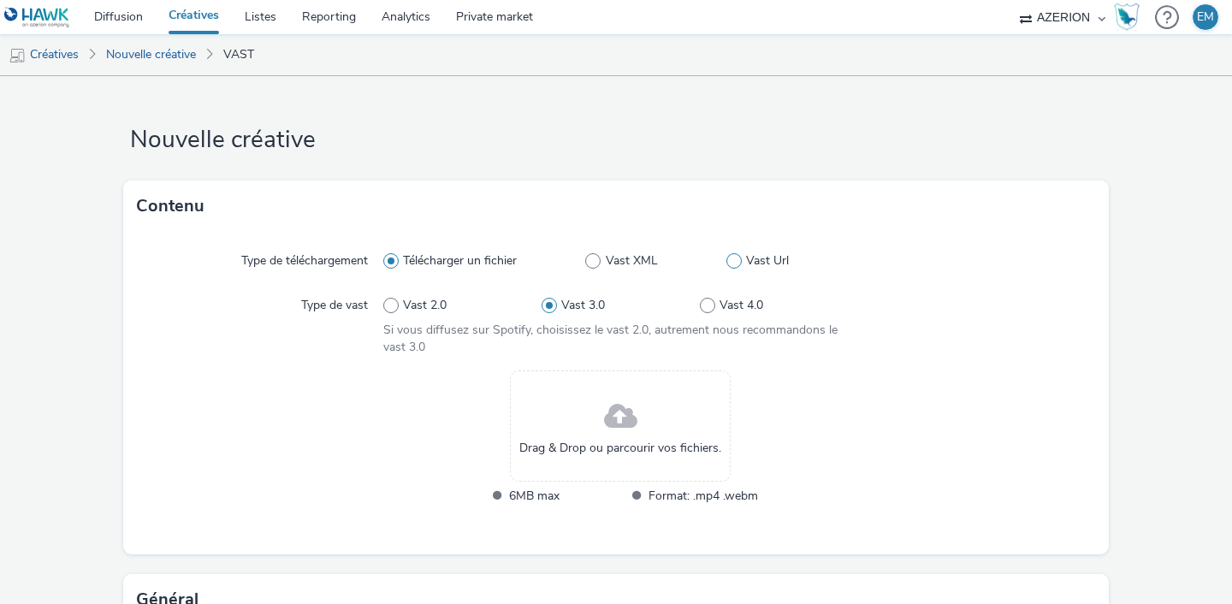
click at [727, 264] on span at bounding box center [734, 260] width 15 height 15
click at [727, 264] on input "Vast Url" at bounding box center [732, 261] width 11 height 11
radio input "false"
radio input "true"
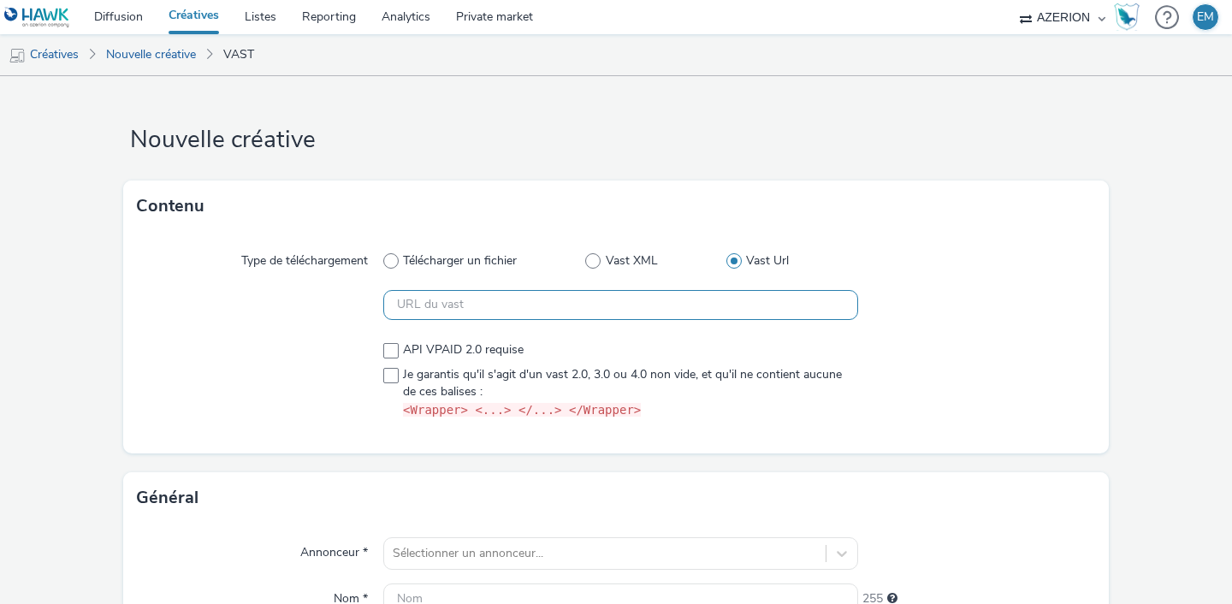
click at [630, 296] on input "text" at bounding box center [620, 305] width 475 height 30
paste input "ttps://[DOMAIN_NAME]/serving/videoad/?bn=84512540&v=3&gdpr=${gdpr}&gdpr_consent…"
drag, startPoint x: 435, startPoint y: 300, endPoint x: 249, endPoint y: 282, distance: 186.6
click at [246, 282] on div "Type de téléchargement Télécharger un fichier Vast XML Vast Url ttps://[DOMAIN_…" at bounding box center [616, 343] width 986 height 222
type input "https://[DOMAIN_NAME]/serving/videoad/?bn=84512540&v=3&gdpr=${gdpr}&gdpr_consen…"
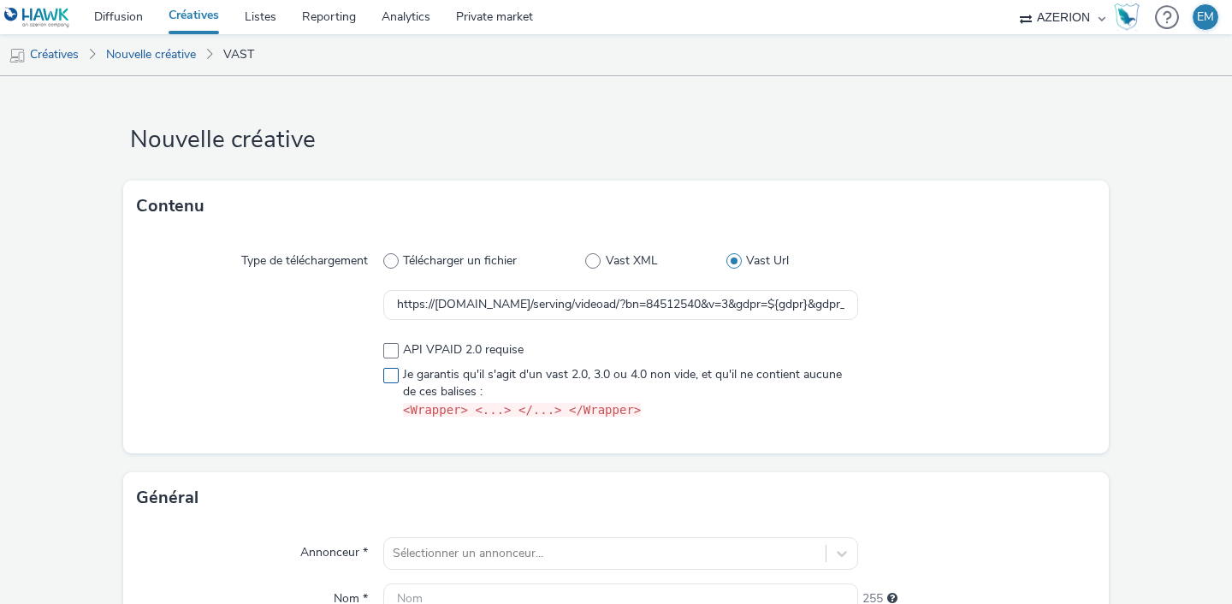
click at [456, 383] on span "Je garantis qu'il s'agit d'un vast 2.0, 3.0 ou 4.0 non vide, et qu'il ne contie…" at bounding box center [626, 392] width 446 height 53
checkbox input "true"
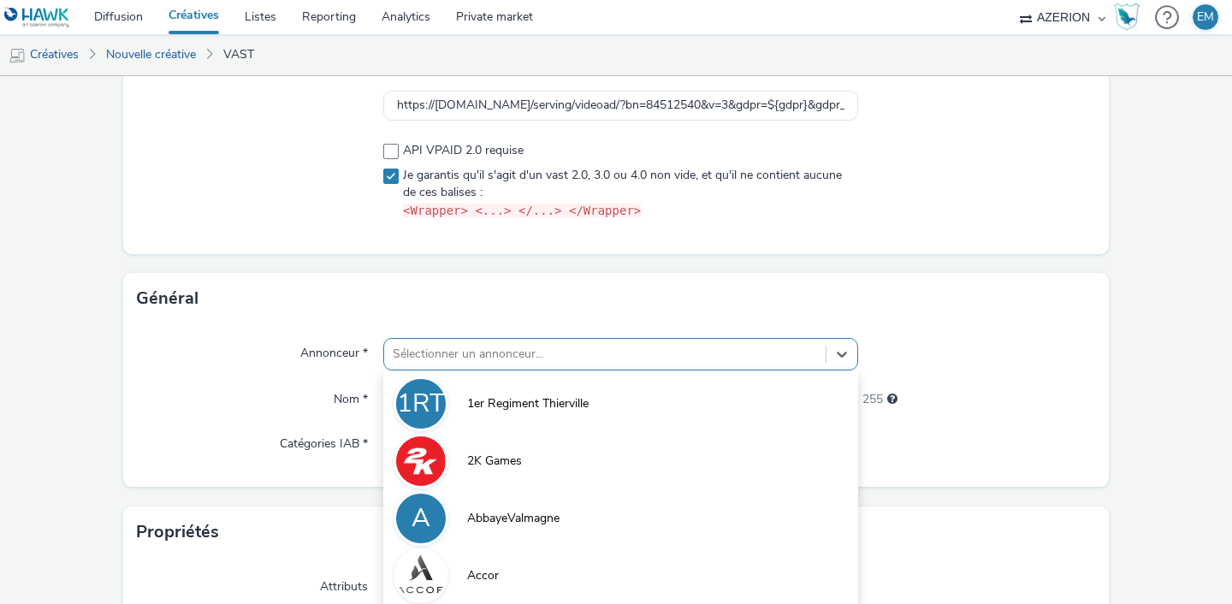
click at [446, 357] on div "option 2K Games focused, 2 of 10. 10 results available. Use Up and Down to choo…" at bounding box center [620, 354] width 475 height 33
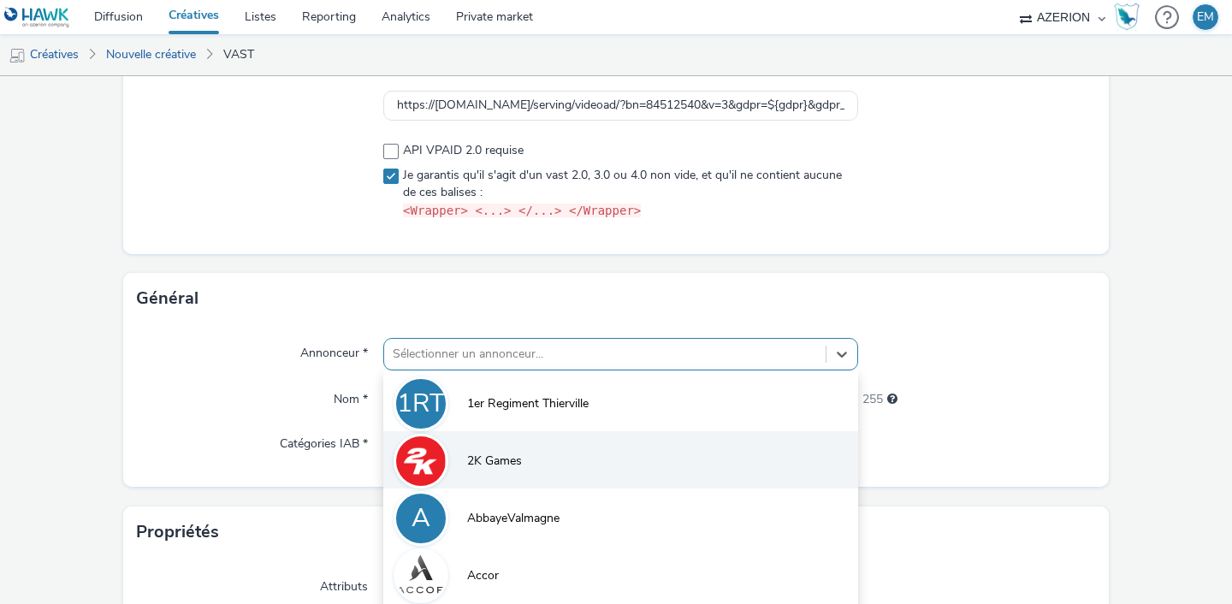
scroll to position [305, 0]
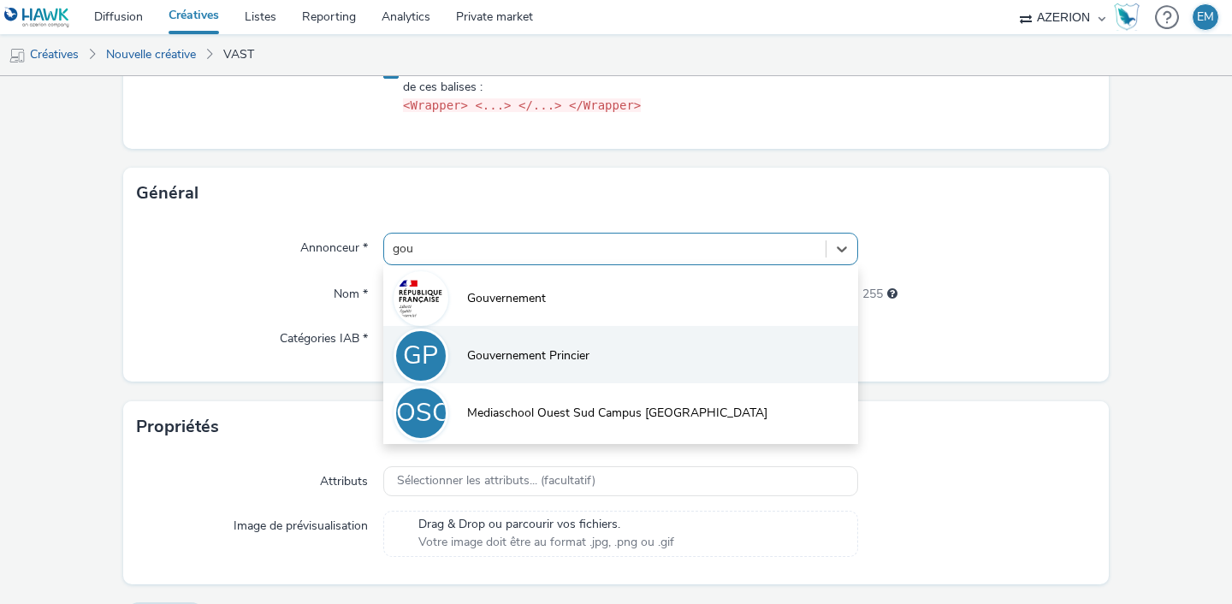
type input "gouv"
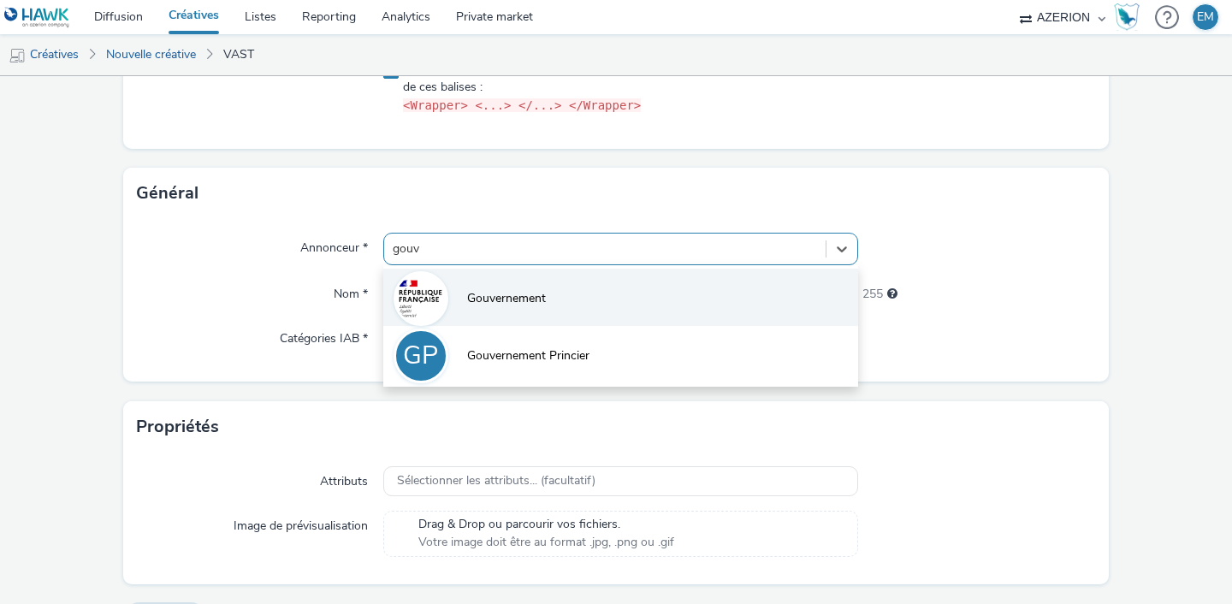
click at [469, 315] on li "Gouvernement" at bounding box center [620, 297] width 475 height 57
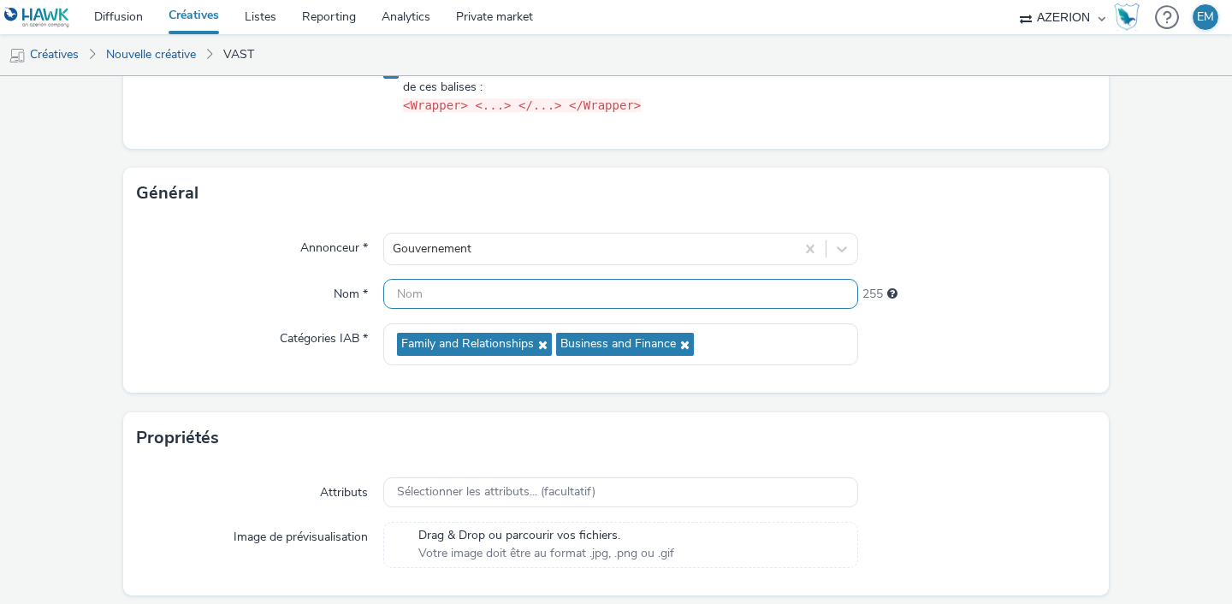
click at [424, 294] on input "text" at bounding box center [620, 294] width 475 height 30
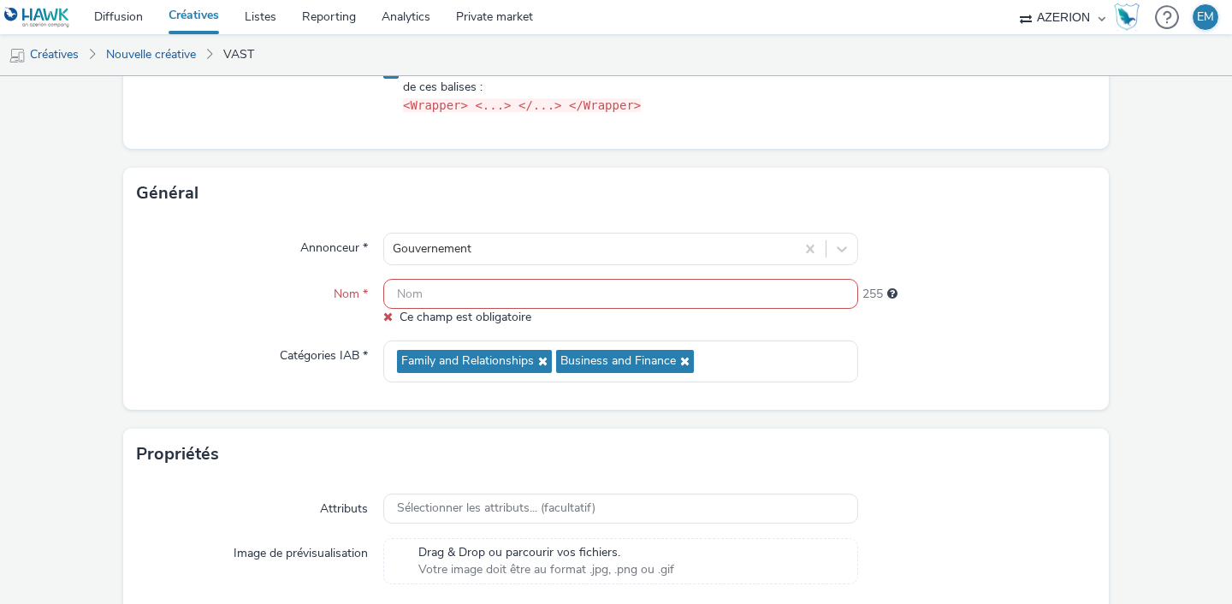
paste input "V-RewardedVideo-0x0-[GEOGRAPHIC_DATA]"
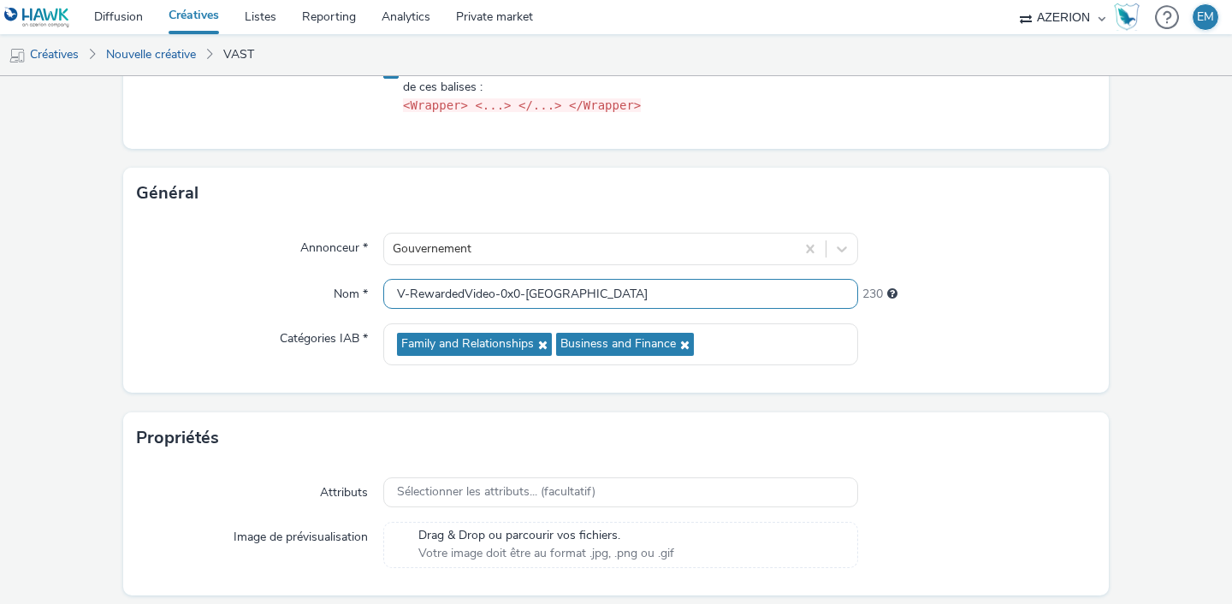
type input "V-RewardedVideo-0x0-[GEOGRAPHIC_DATA]"
click at [286, 294] on div "Nom *" at bounding box center [260, 294] width 246 height 31
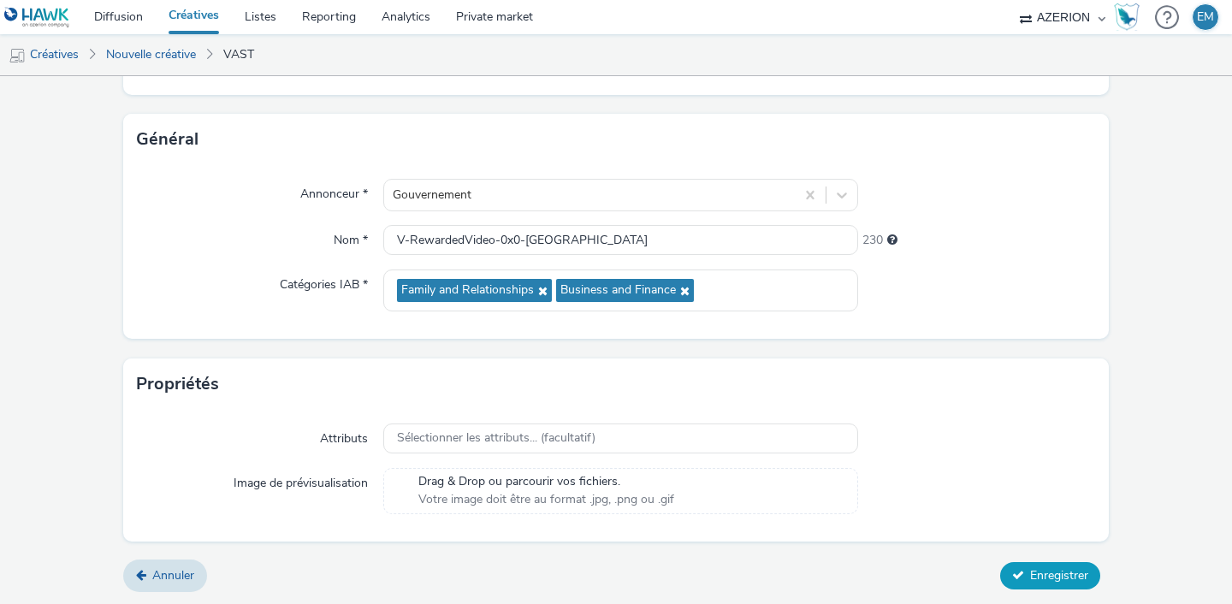
click at [1049, 571] on span "Enregistrer" at bounding box center [1059, 575] width 58 height 16
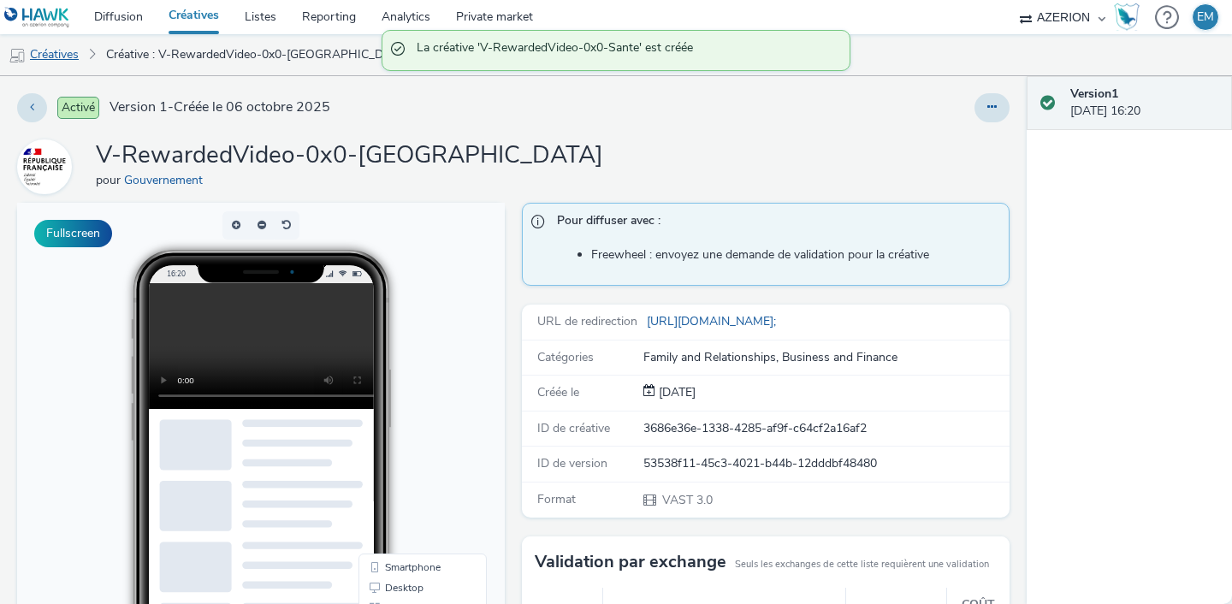
click at [70, 39] on link "Créatives" at bounding box center [43, 54] width 87 height 41
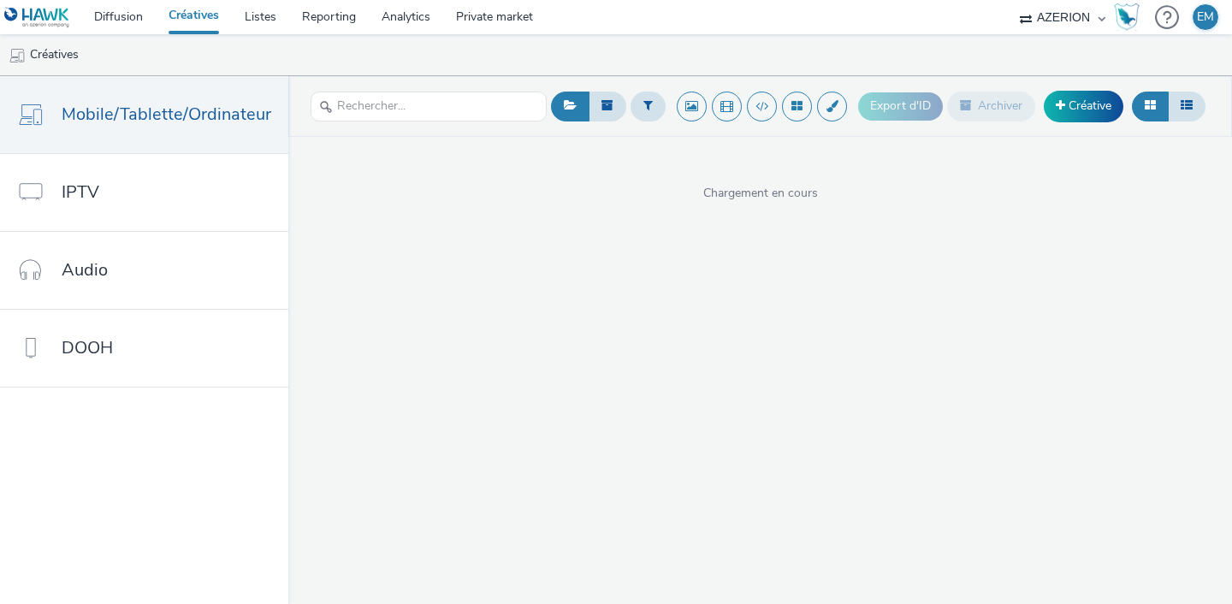
click at [1083, 84] on header "Export d'ID Archiver Créative" at bounding box center [760, 106] width 944 height 61
click at [1081, 98] on link "Créative" at bounding box center [1084, 106] width 80 height 31
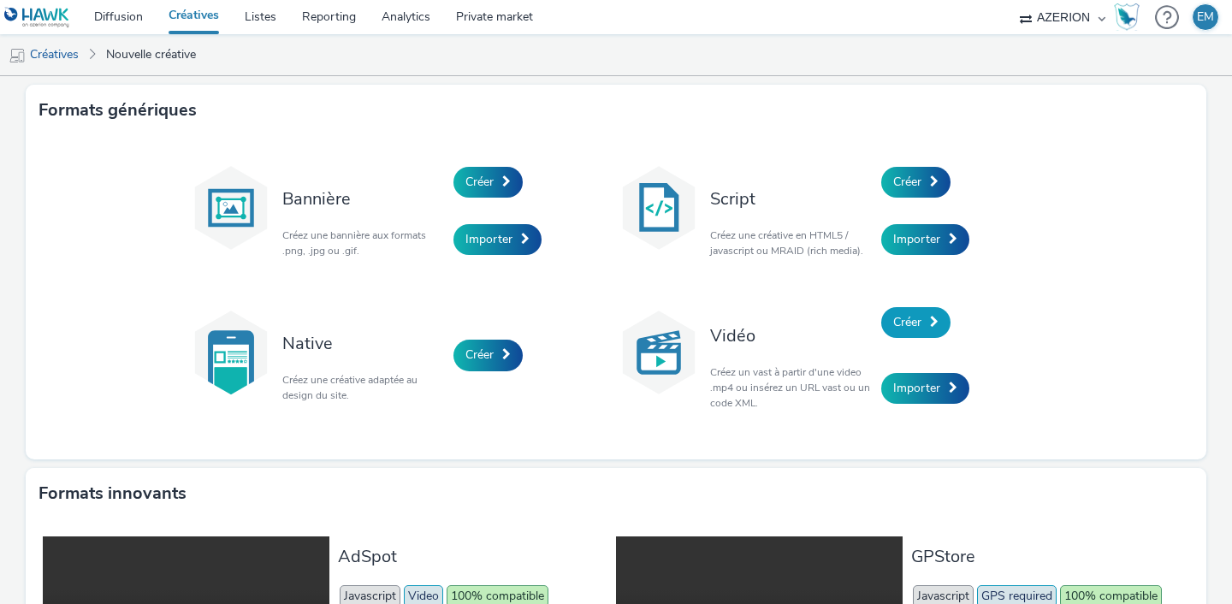
click at [881, 324] on link "Créer" at bounding box center [915, 322] width 69 height 31
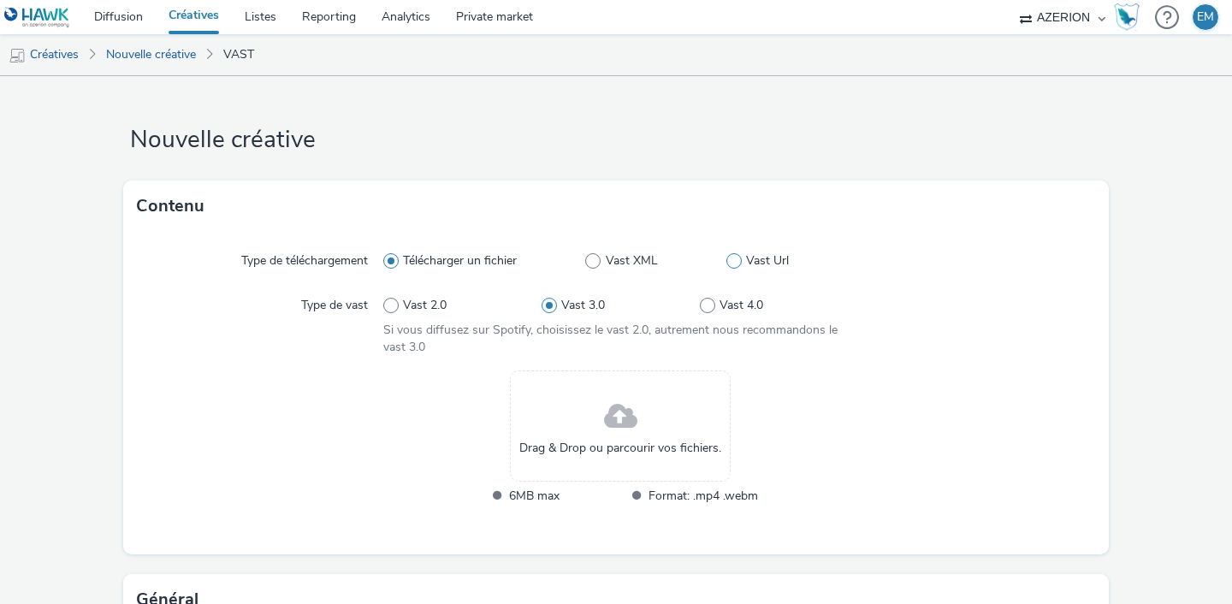
click at [730, 256] on span at bounding box center [734, 260] width 15 height 15
click at [730, 256] on input "Vast Url" at bounding box center [732, 261] width 11 height 11
radio input "false"
radio input "true"
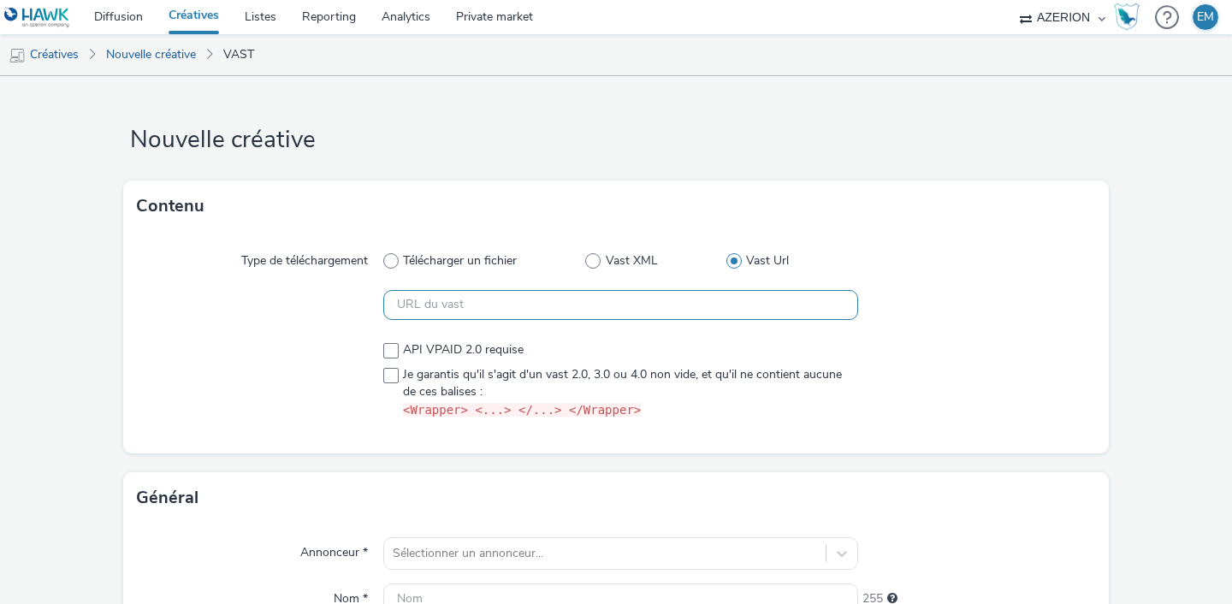
click at [649, 312] on input "text" at bounding box center [620, 305] width 475 height 30
paste input "https://[DOMAIN_NAME]/serving/videoad/?bn=84512541&v=3&gdpr=${gdpr}&gdpr_consen…"
type input "https://[DOMAIN_NAME]/serving/videoad/?bn=84512541&v=3&gdpr=${gdpr}&gdpr_consen…"
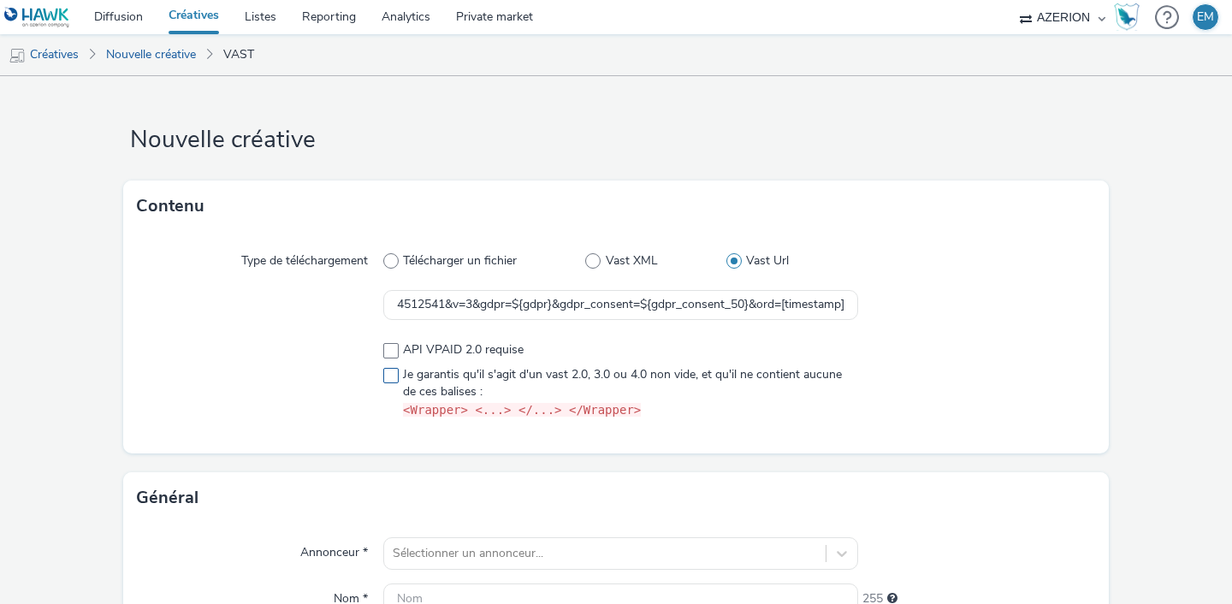
click at [583, 369] on span "Je garantis qu'il s'agit d'un vast 2.0, 3.0 ou 4.0 non vide, et qu'il ne contie…" at bounding box center [626, 392] width 446 height 53
checkbox input "true"
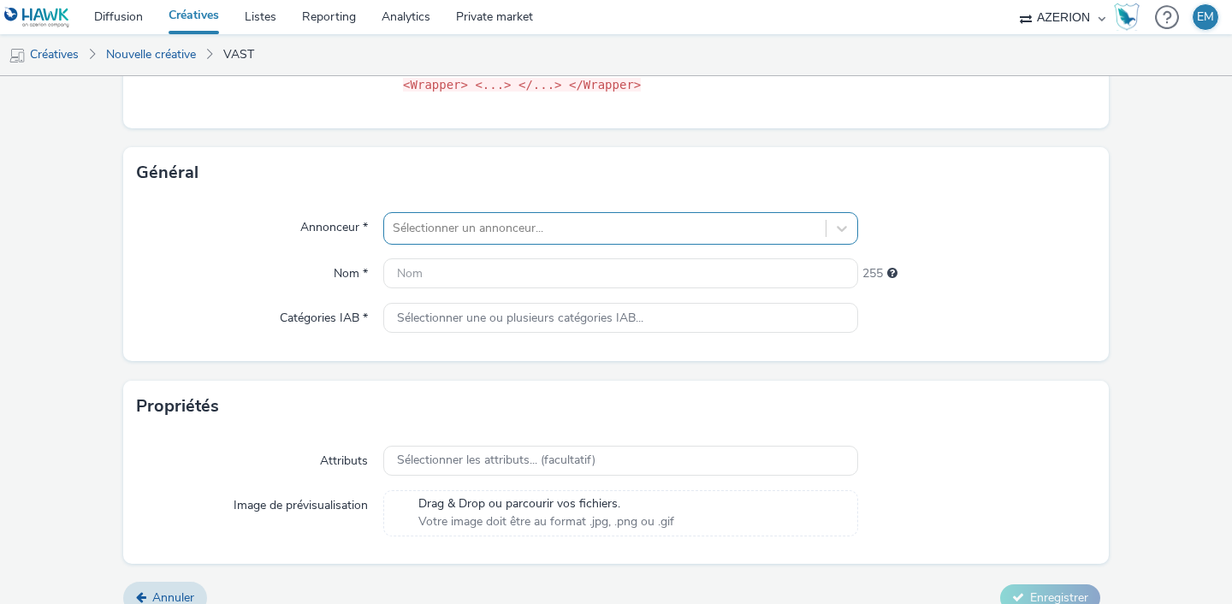
click at [536, 239] on div "Sélectionner un annonceur..." at bounding box center [605, 228] width 442 height 27
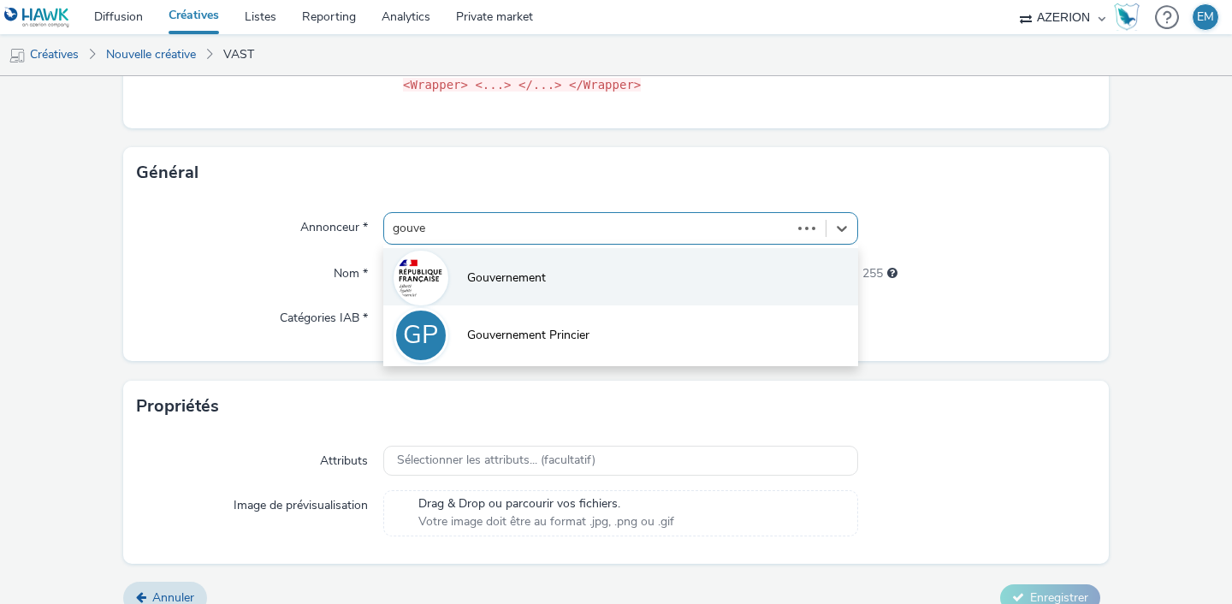
type input "gouver"
click at [510, 270] on span "Gouvernement" at bounding box center [506, 278] width 79 height 17
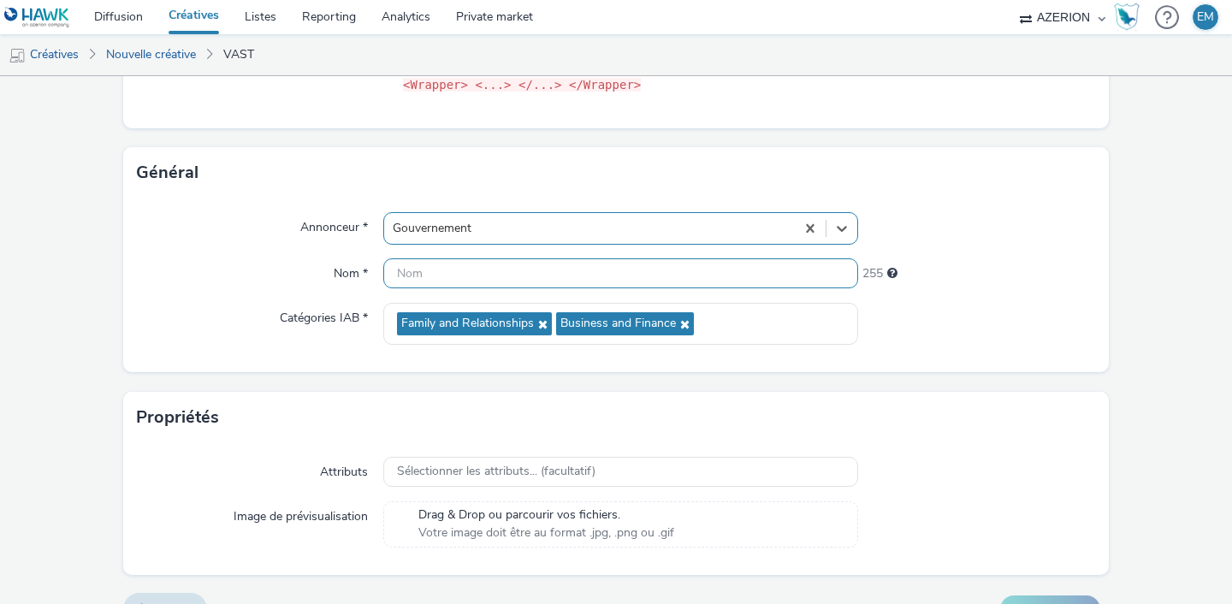
click at [527, 265] on input "text" at bounding box center [620, 273] width 475 height 30
paste input "V-RewardedVideo-0x0-Handicap"
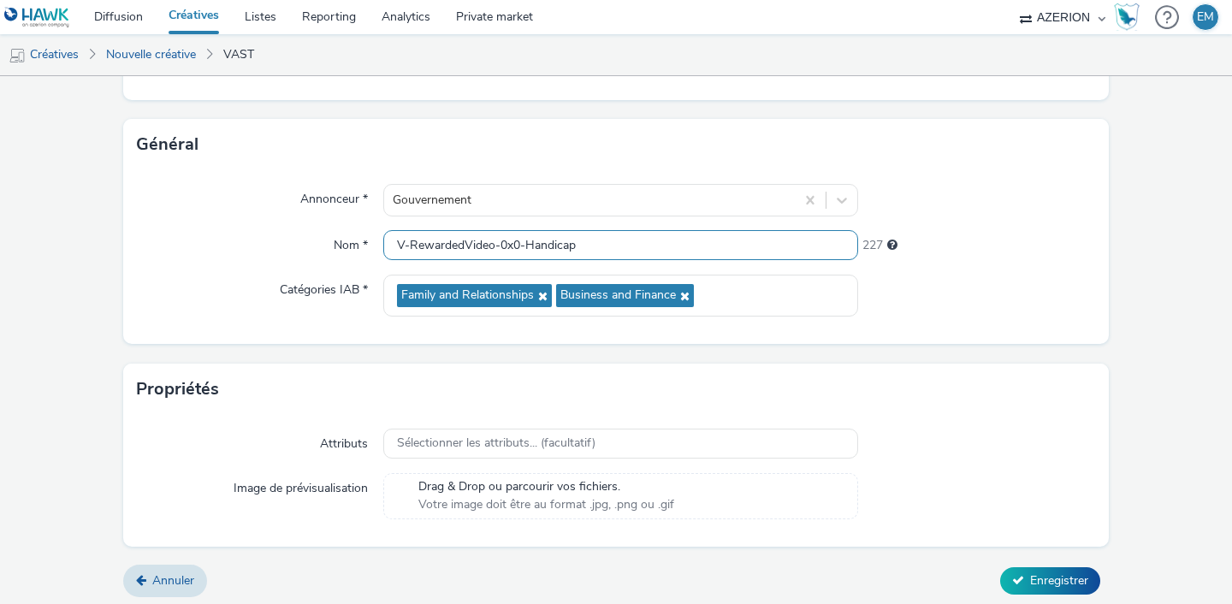
scroll to position [359, 0]
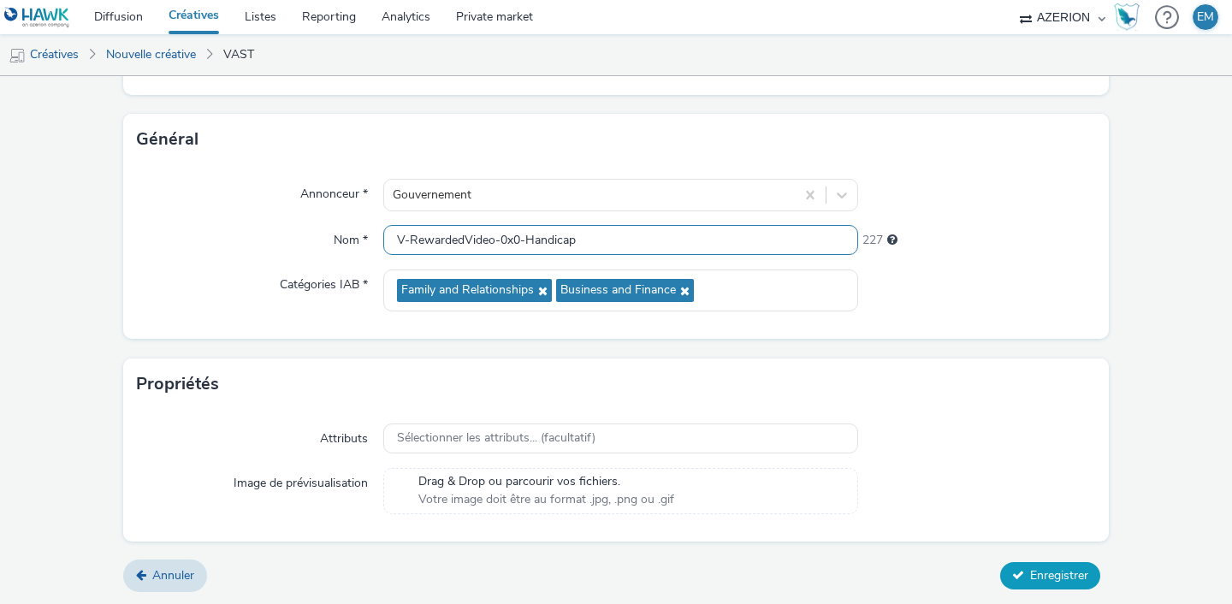
type input "V-RewardedVideo-0x0-Handicap"
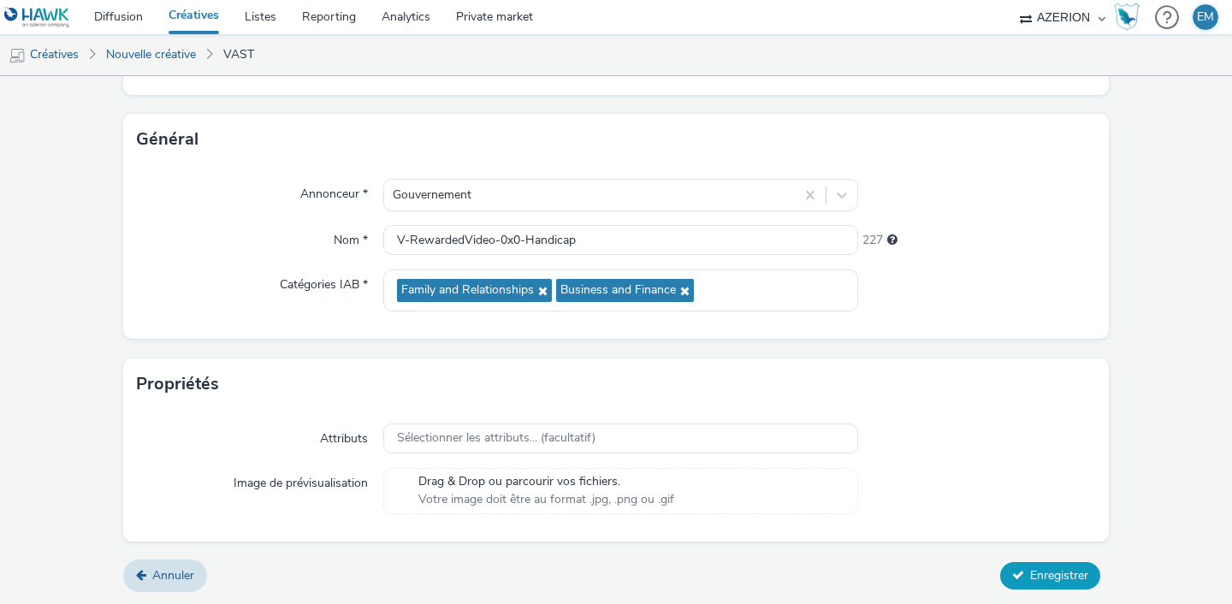
click at [1017, 566] on button "Enregistrer" at bounding box center [1050, 575] width 100 height 27
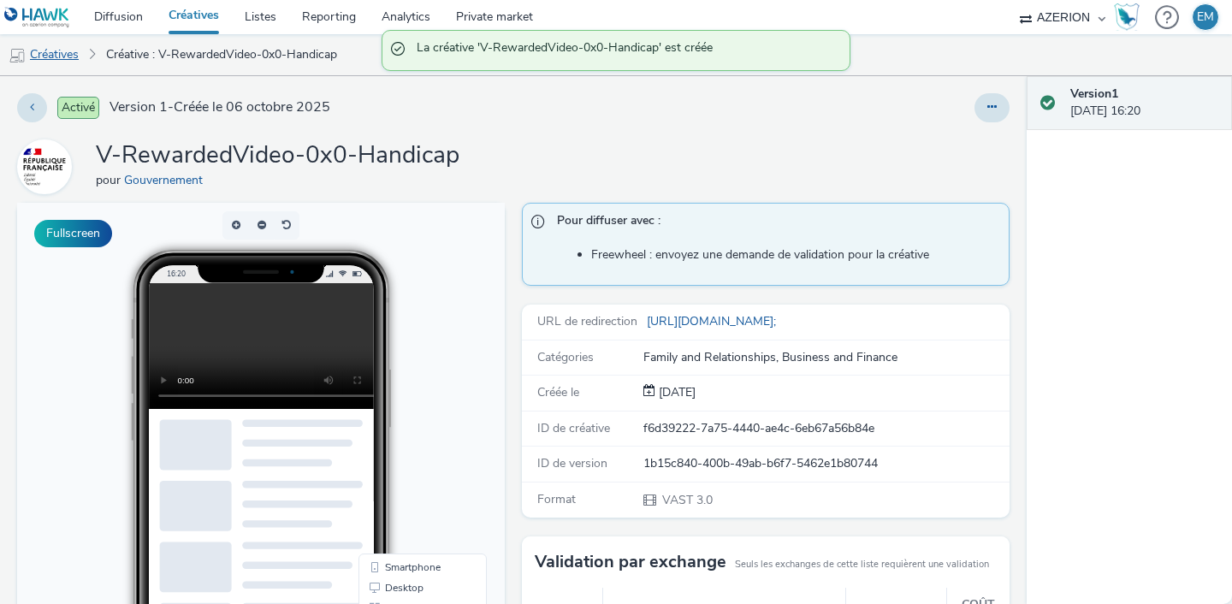
click at [66, 40] on link "Créatives" at bounding box center [43, 54] width 87 height 41
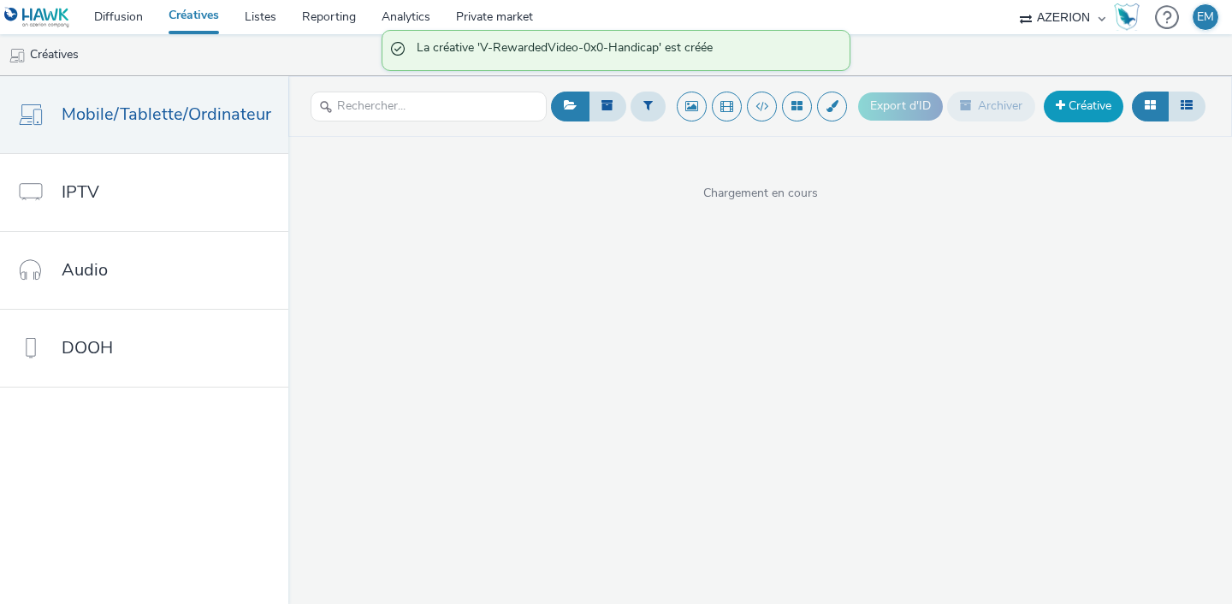
click at [1081, 104] on link "Créative" at bounding box center [1084, 106] width 80 height 31
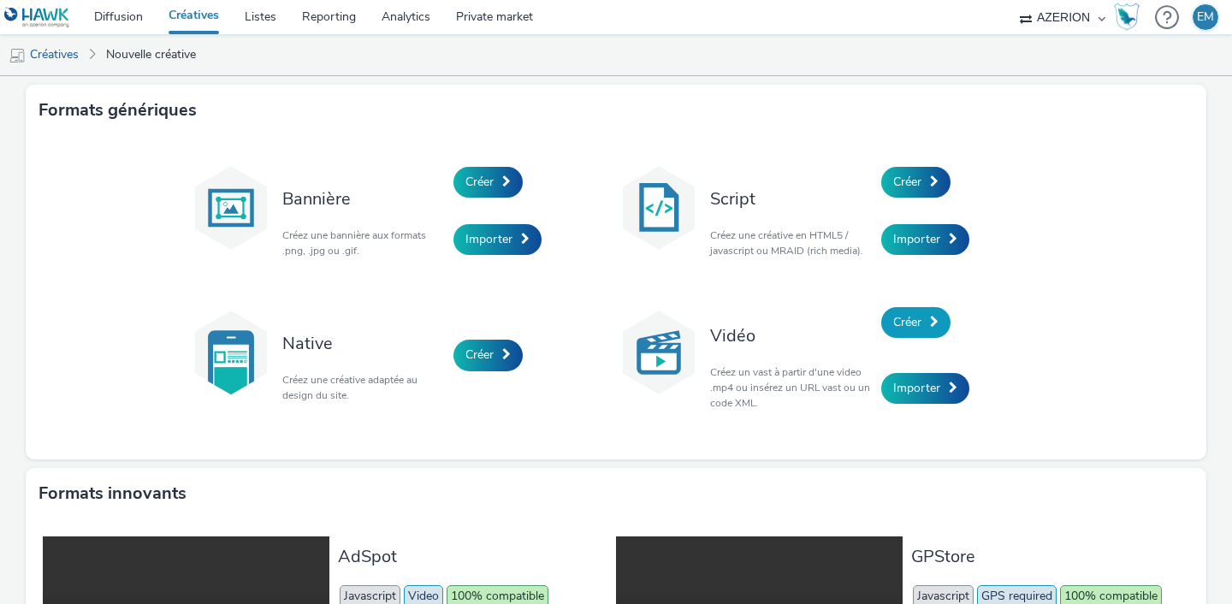
click at [893, 325] on span "Créer" at bounding box center [907, 322] width 28 height 16
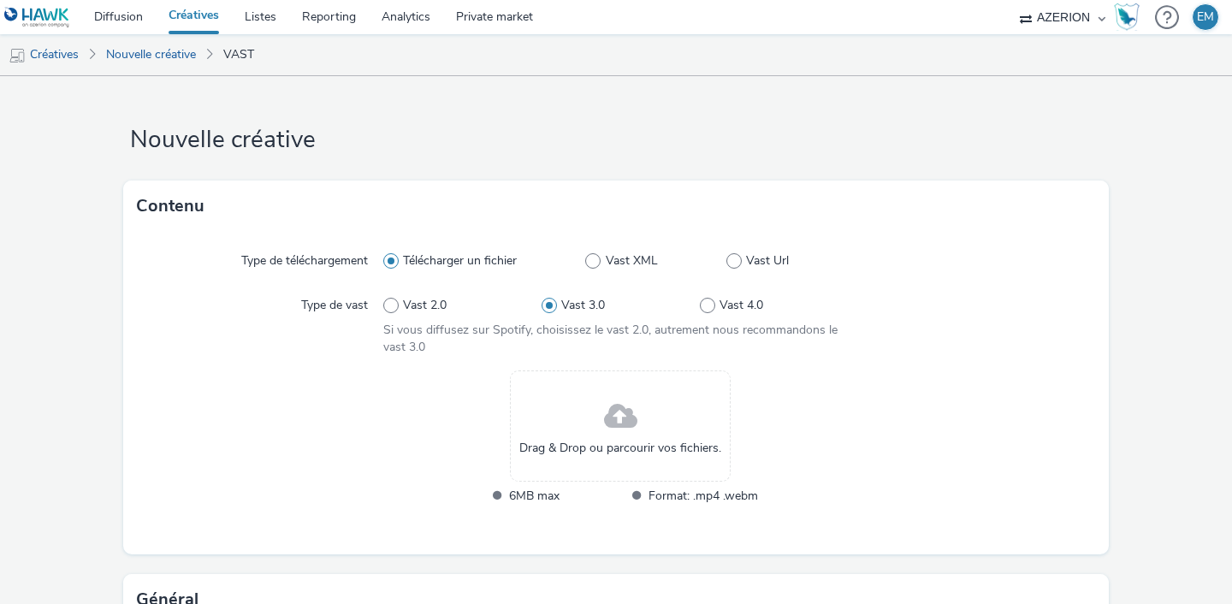
click at [733, 280] on div "Type de téléchargement Télécharger un fichier Vast XML Vast Url Type de vast Va…" at bounding box center [616, 393] width 986 height 323
click at [728, 260] on span at bounding box center [734, 260] width 15 height 15
click at [728, 260] on input "Vast Url" at bounding box center [732, 261] width 11 height 11
radio input "false"
radio input "true"
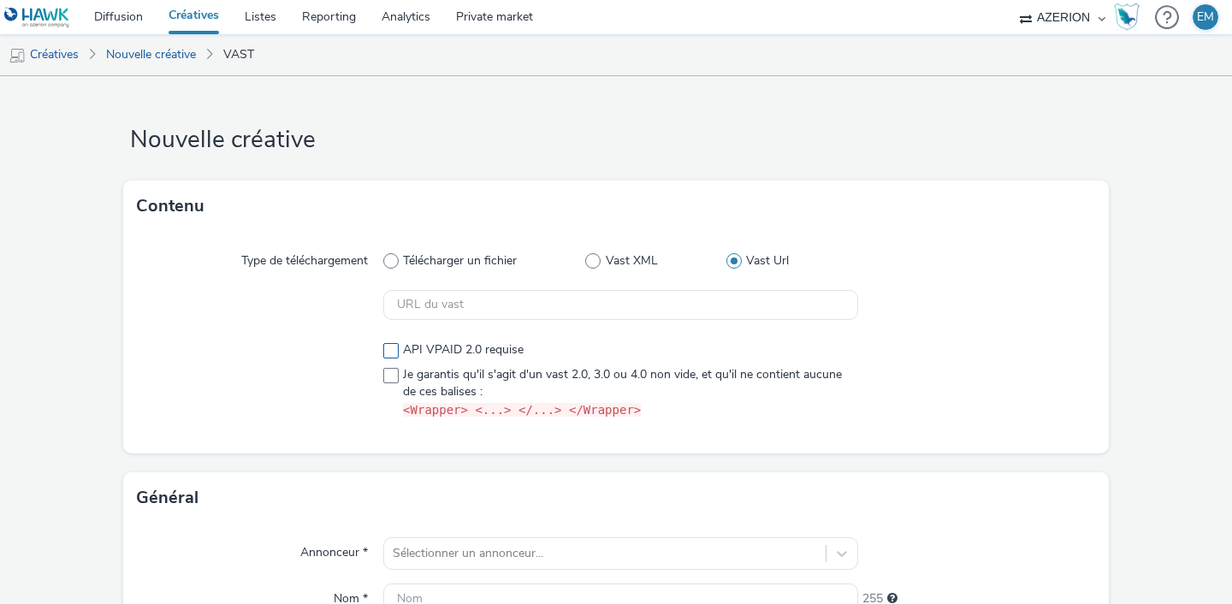
click at [556, 353] on label "API VPAID 2.0 requise" at bounding box center [620, 349] width 475 height 17
checkbox input "true"
click at [550, 365] on div "API VPAID 2.0 requise Je garantis qu'il s'agit d'un vast 2.0, 3.0 ou 4.0 non vi…" at bounding box center [620, 380] width 475 height 78
click at [469, 340] on div "API VPAID 2.0 requise Je garantis qu'il s'agit d'un vast 2.0, 3.0 ou 4.0 non vi…" at bounding box center [620, 381] width 475 height 92
click at [464, 360] on div "API VPAID 2.0 requise Je garantis qu'il s'agit d'un vast 2.0, 3.0 ou 4.0 non vi…" at bounding box center [620, 380] width 475 height 78
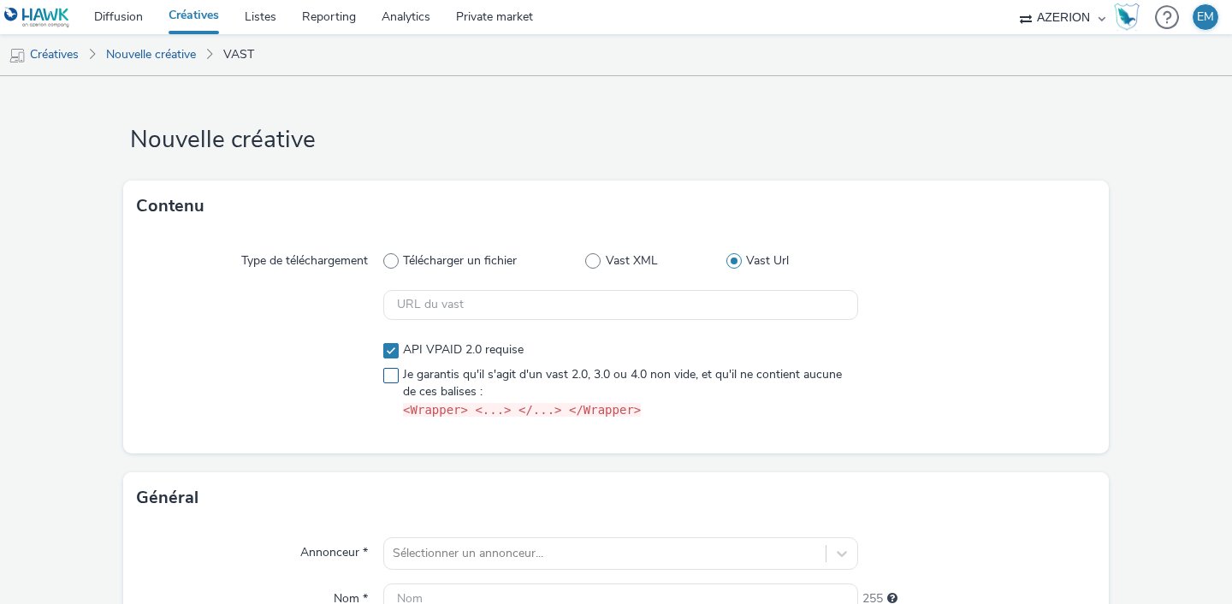
click at [435, 371] on span "Je garantis qu'il s'agit d'un vast 2.0, 3.0 ou 4.0 non vide, et qu'il ne contie…" at bounding box center [626, 392] width 446 height 53
checkbox input "true"
click at [420, 355] on span "API VPAID 2.0 requise" at bounding box center [463, 349] width 121 height 17
checkbox input "false"
click at [424, 300] on input "text" at bounding box center [620, 305] width 475 height 30
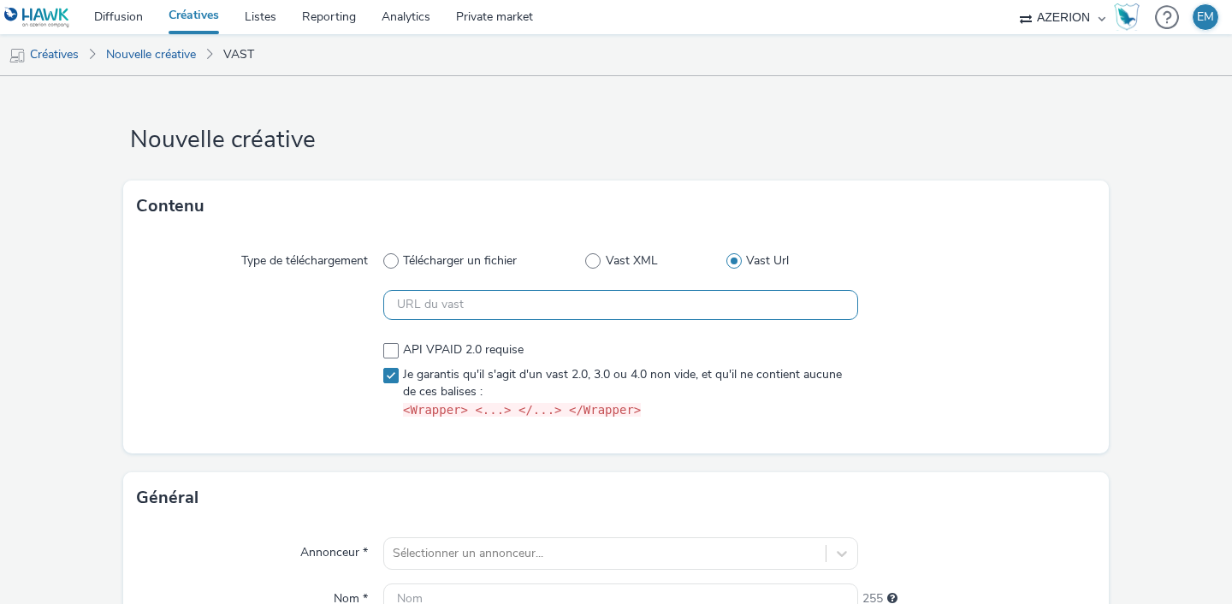
paste input "https://[DOMAIN_NAME]/serving/videoad/?bn=84512542&v=3&gdpr=${gdpr}&gdpr_consen…"
type input "https://[DOMAIN_NAME]/serving/videoad/?bn=84512542&v=3&gdpr=${gdpr}&gdpr_consen…"
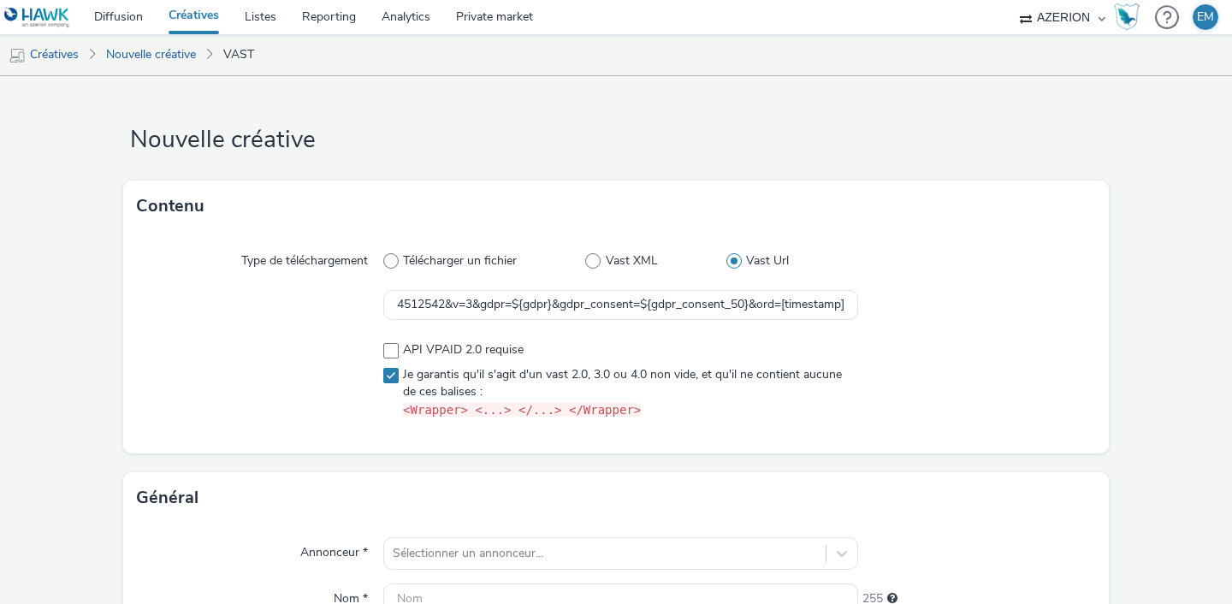
click at [277, 381] on div at bounding box center [260, 381] width 246 height 92
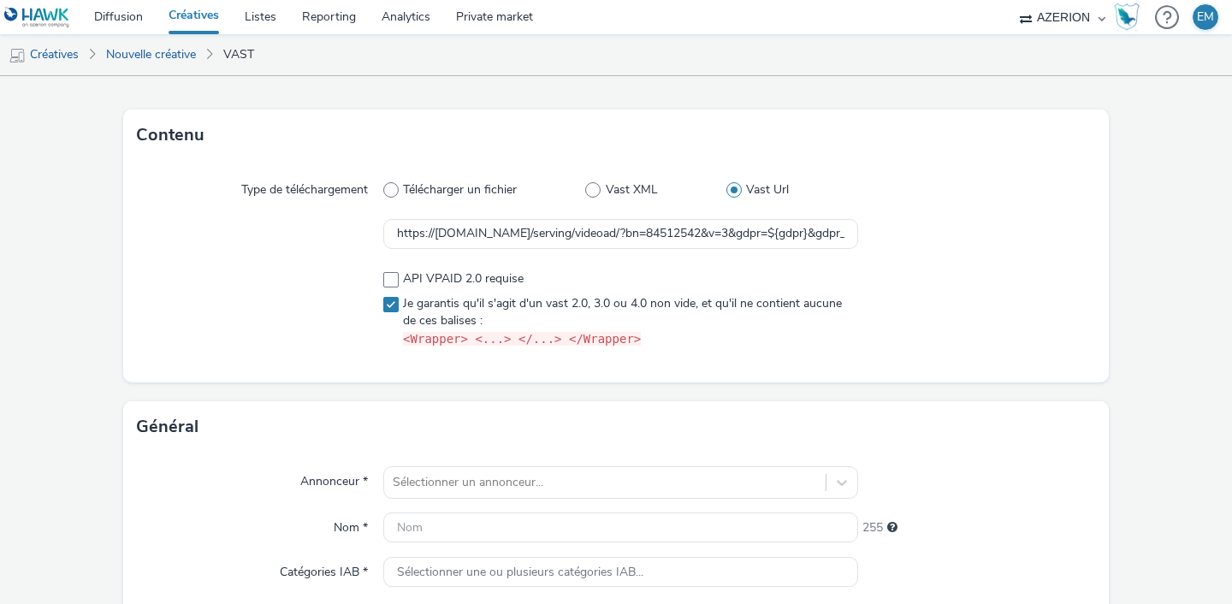
scroll to position [71, 0]
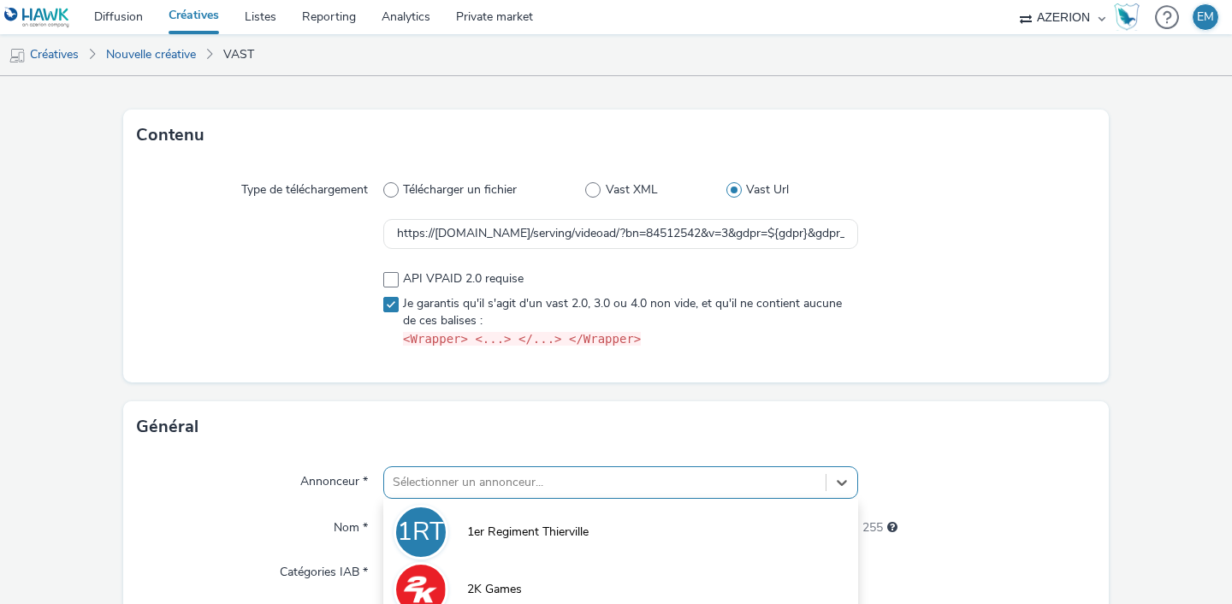
click at [439, 469] on div "option Accor focused, 4 of 10. 10 results available. Use Up and Down to choose …" at bounding box center [620, 482] width 475 height 33
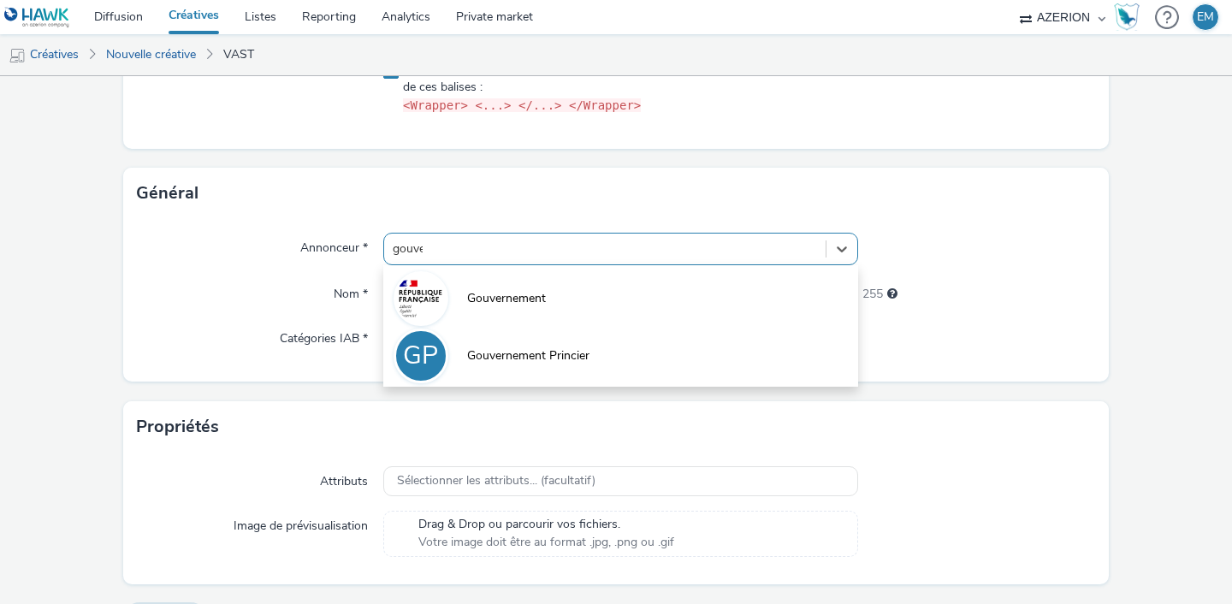
type input "gouver"
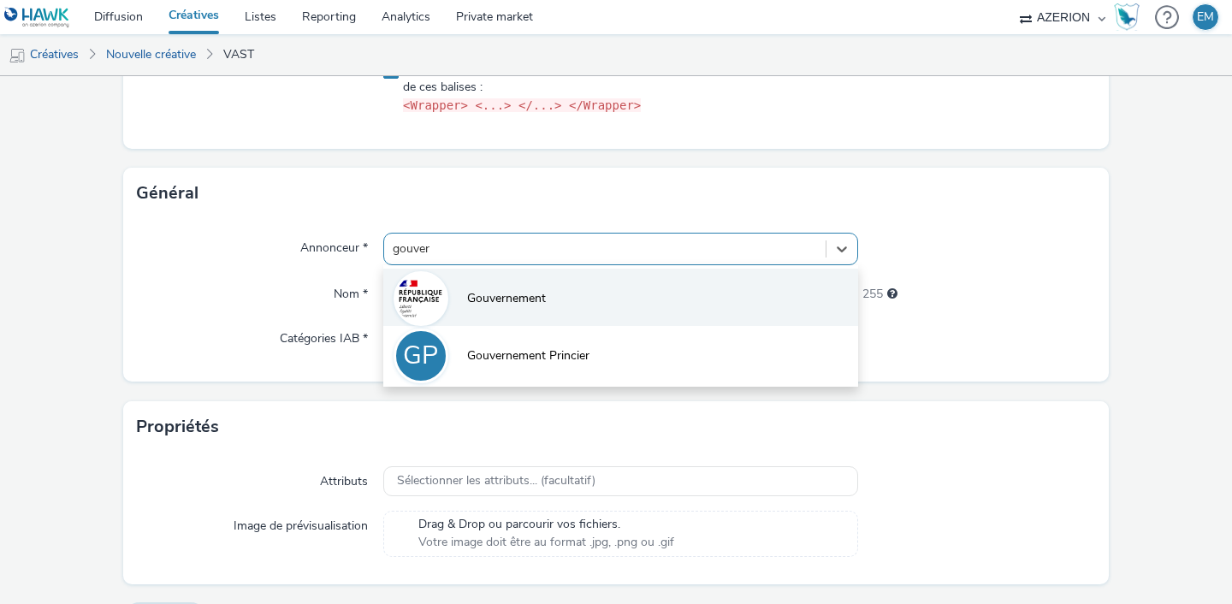
click at [492, 299] on span "Gouvernement" at bounding box center [506, 298] width 79 height 17
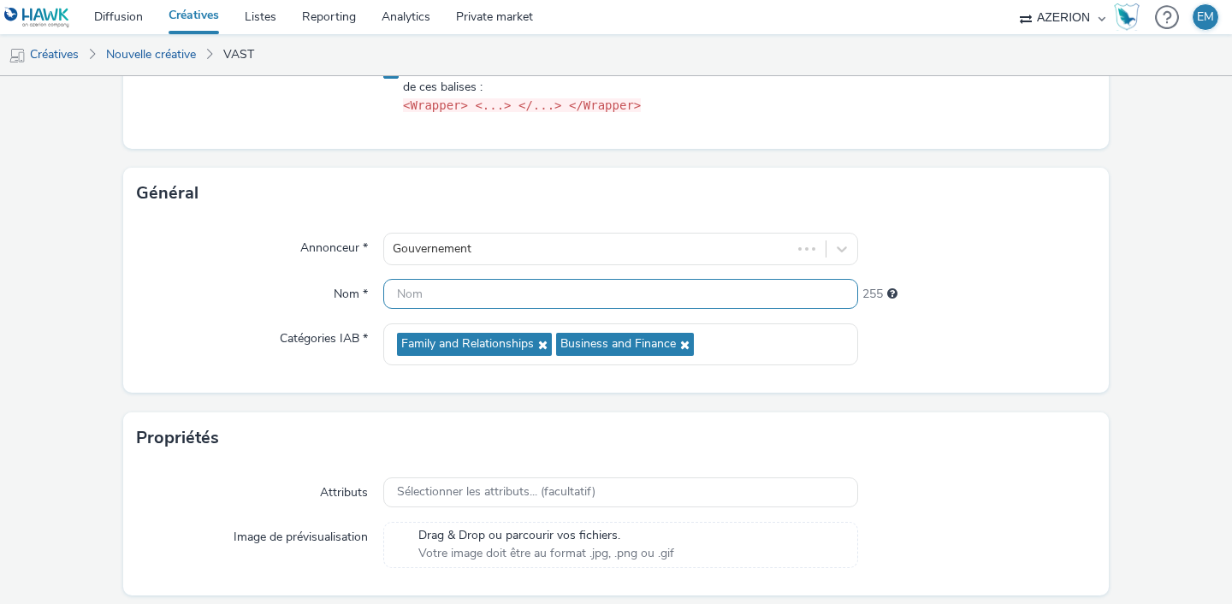
click at [492, 299] on input "text" at bounding box center [620, 294] width 475 height 30
paste input "V-RewardedVideo-0x0-PetiteEnfance"
type input "V-RewardedVideo-0x0-PetiteEnfance"
click at [276, 348] on div "Catégories IAB *" at bounding box center [260, 344] width 246 height 42
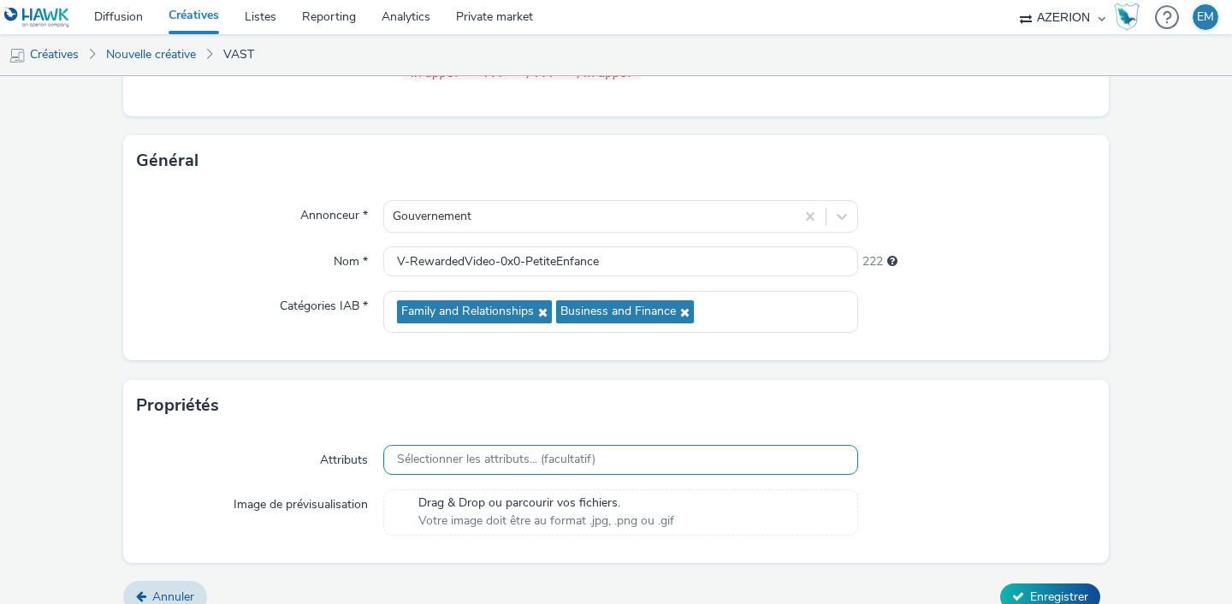
scroll to position [359, 0]
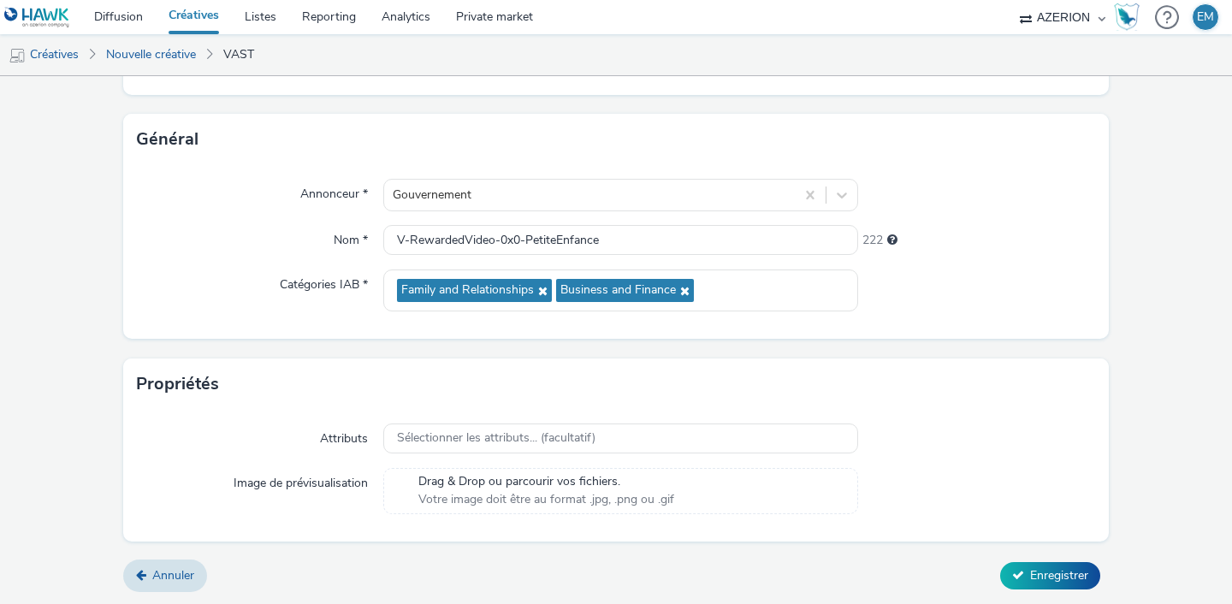
click at [1022, 550] on form "Nouvelle créative Contenu Type de téléchargement Télécharger un fichier Vast XM…" at bounding box center [616, 161] width 1232 height 887
click at [1021, 556] on form "Nouvelle créative Contenu Type de téléchargement Télécharger un fichier Vast XM…" at bounding box center [616, 161] width 1232 height 887
click at [1021, 559] on form "Nouvelle créative Contenu Type de téléchargement Télécharger un fichier Vast XM…" at bounding box center [616, 161] width 1232 height 887
click at [1020, 562] on button "Enregistrer" at bounding box center [1050, 575] width 100 height 27
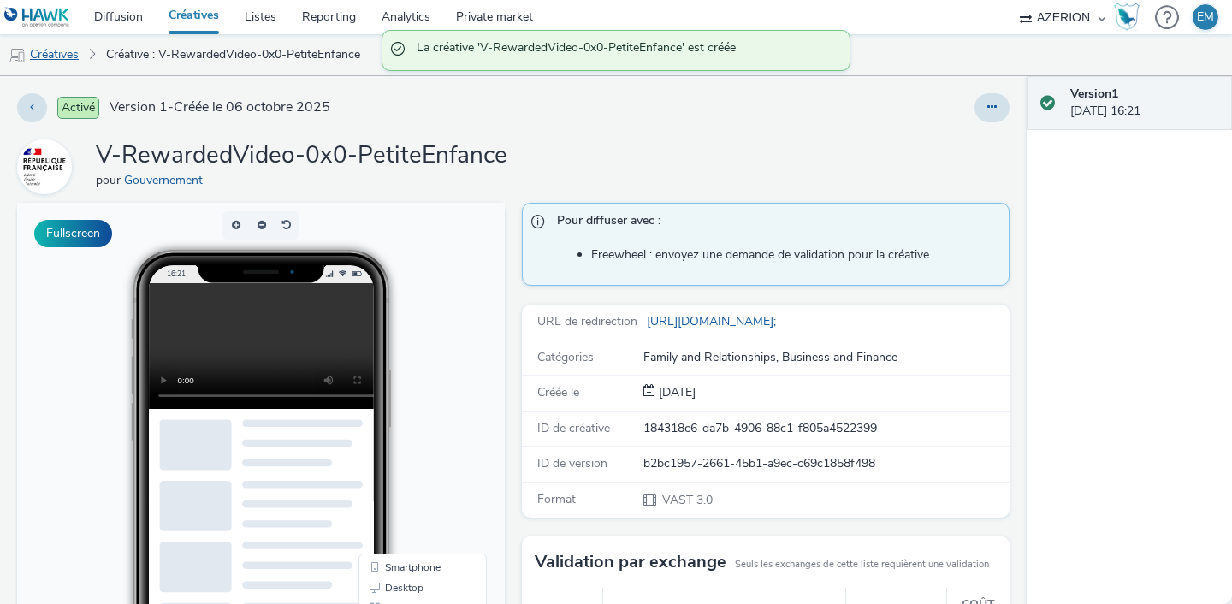
click at [54, 50] on link "Créatives" at bounding box center [43, 54] width 87 height 41
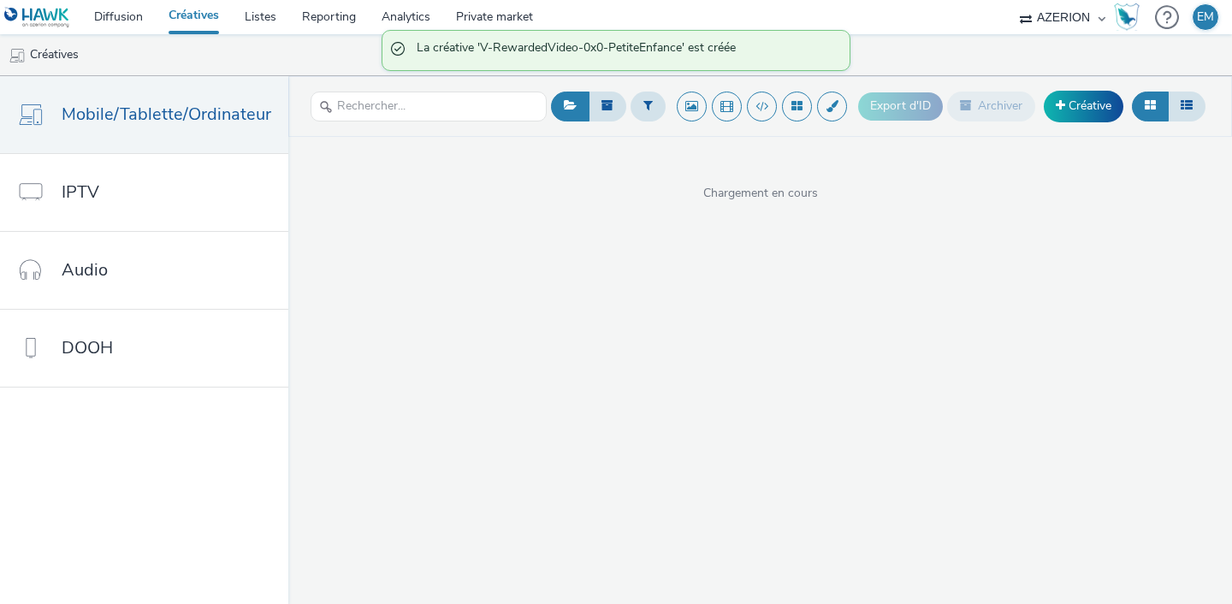
click at [1054, 123] on div "Export d'ID Archiver Créative" at bounding box center [1034, 107] width 352 height 42
click at [1057, 113] on link "Créative" at bounding box center [1084, 106] width 80 height 31
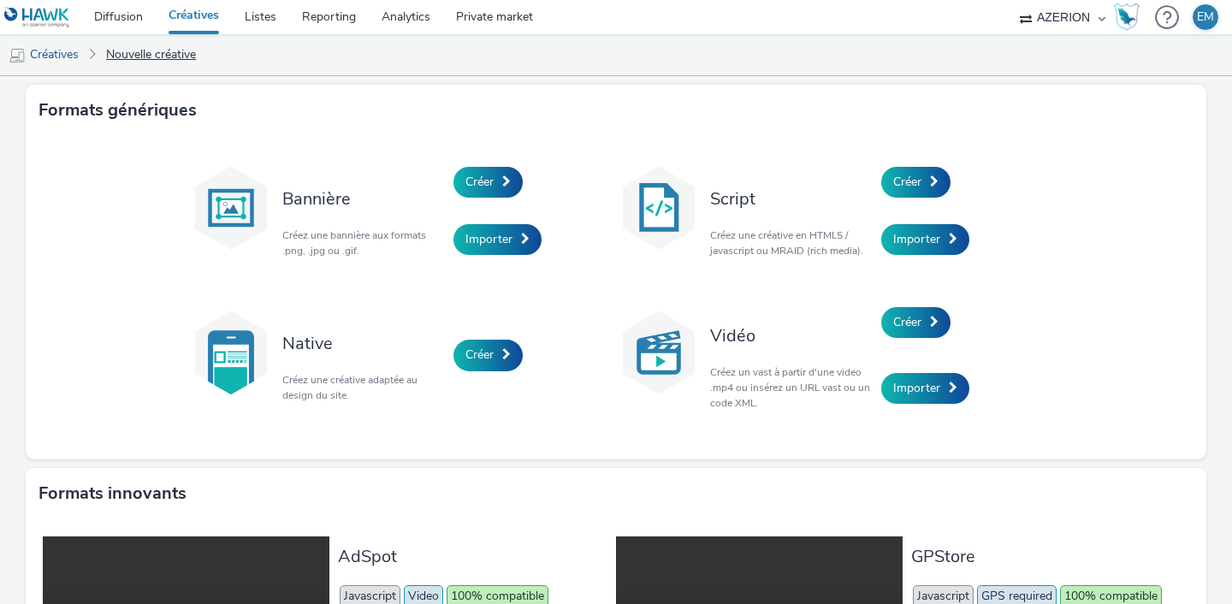
click at [116, 36] on link "Nouvelle créative" at bounding box center [151, 54] width 107 height 41
click at [121, 27] on link "Diffusion" at bounding box center [118, 17] width 74 height 34
